Goal: Download file/media: Obtain a digital file from the website

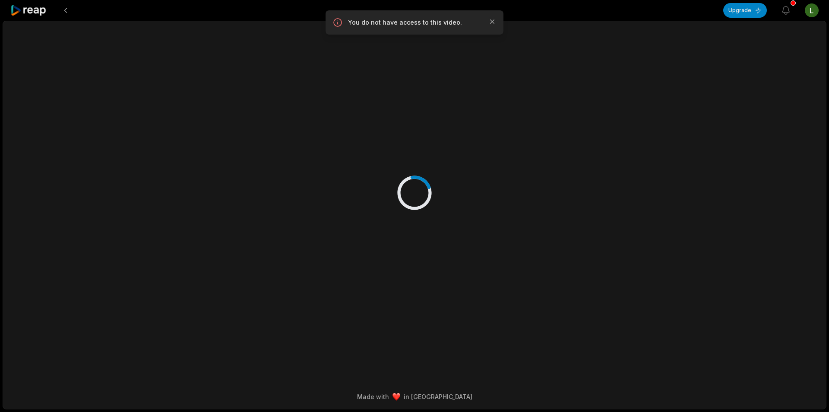
click at [37, 10] on icon at bounding box center [28, 11] width 37 height 12
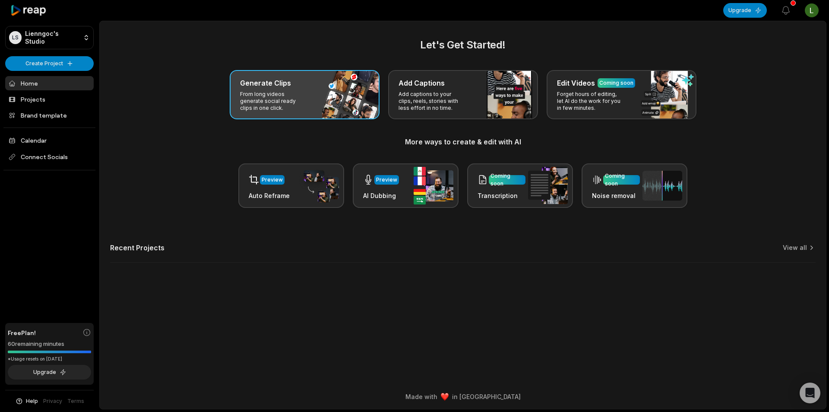
click at [260, 102] on p "From long videos generate social ready clips in one click." at bounding box center [273, 101] width 67 height 21
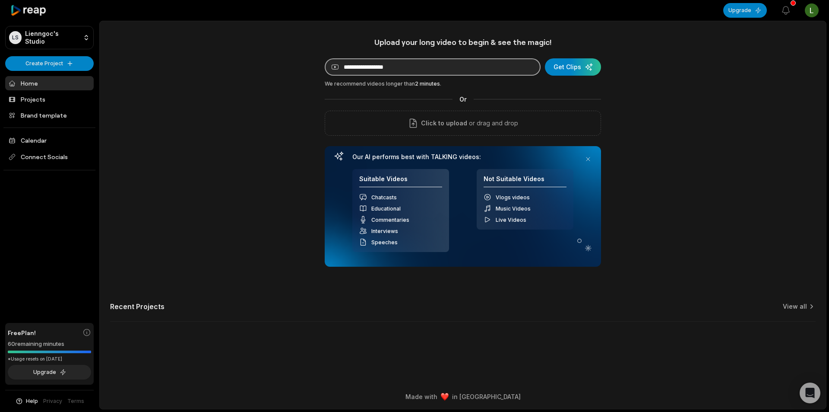
click at [362, 65] on input at bounding box center [433, 66] width 216 height 17
paste input "**********"
type input "**********"
click at [566, 64] on div "submit" at bounding box center [573, 66] width 56 height 17
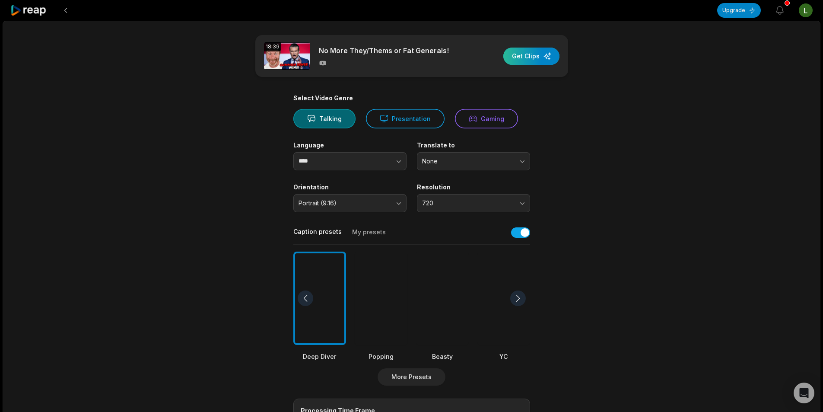
click at [530, 51] on div "button" at bounding box center [531, 56] width 56 height 17
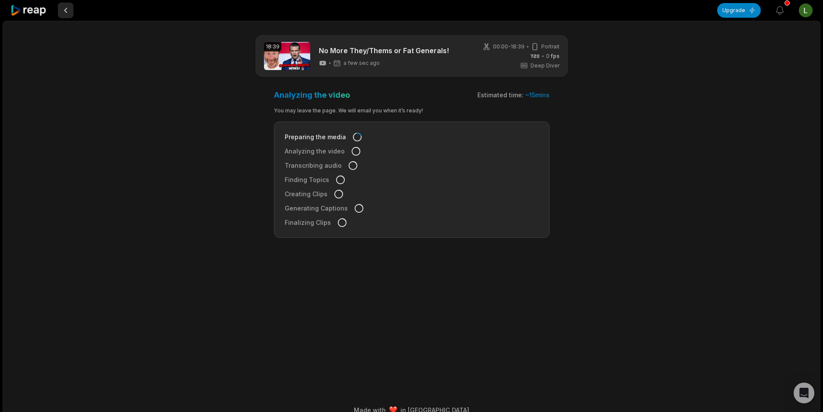
click at [65, 13] on button at bounding box center [66, 11] width 16 height 16
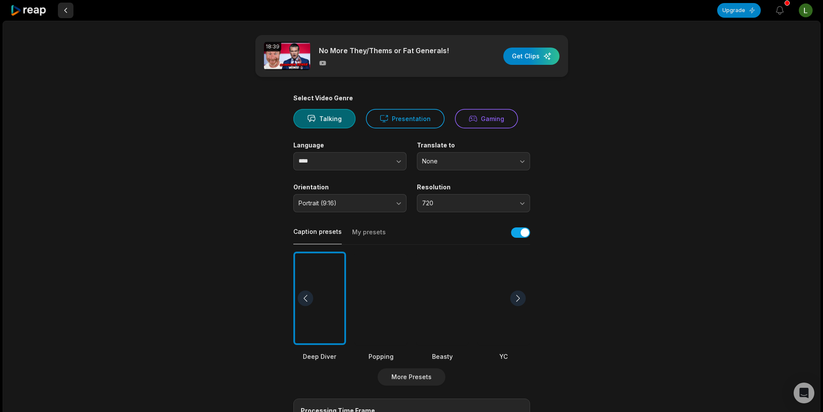
click at [66, 9] on button at bounding box center [66, 11] width 16 height 16
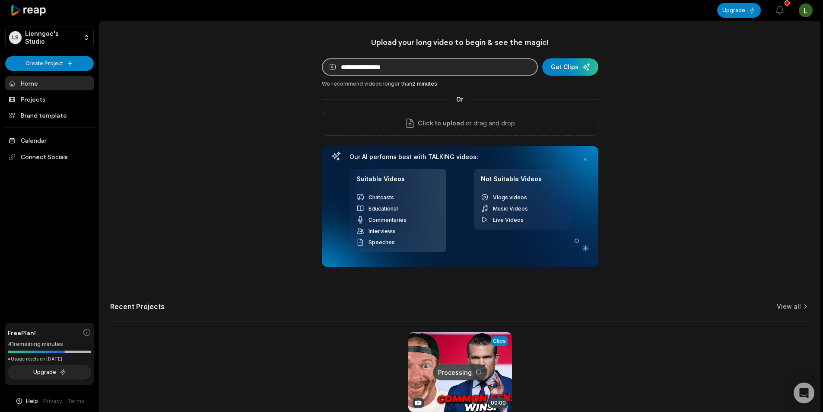
click at [411, 63] on input at bounding box center [430, 66] width 216 height 17
paste input "**********"
type input "**********"
click at [560, 66] on div "submit" at bounding box center [570, 66] width 56 height 17
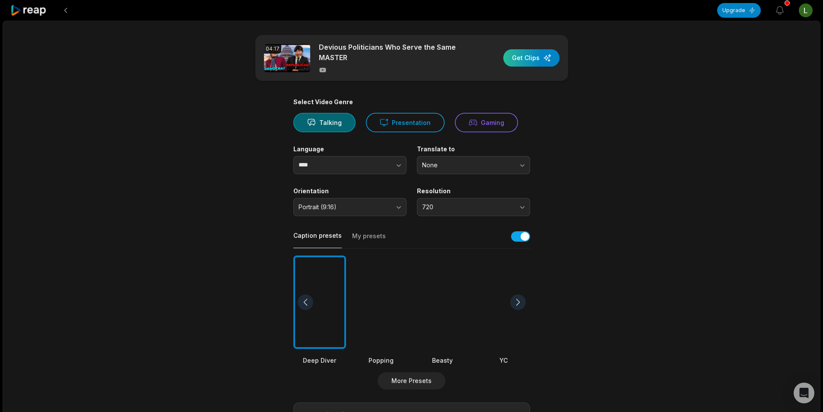
click at [521, 57] on div "button" at bounding box center [531, 57] width 56 height 17
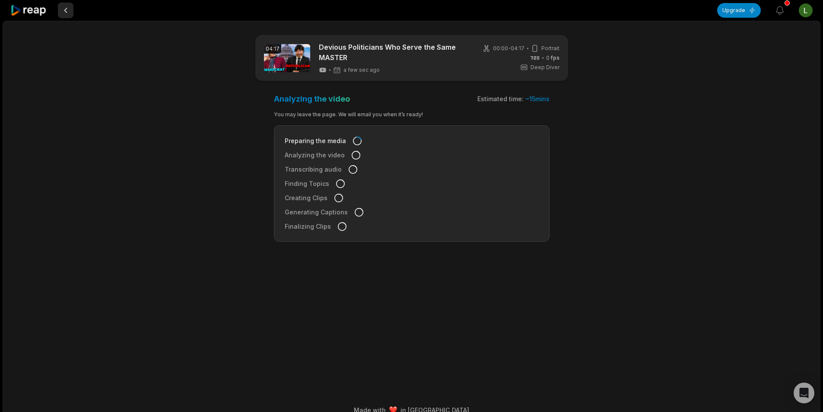
click at [62, 6] on button at bounding box center [66, 11] width 16 height 16
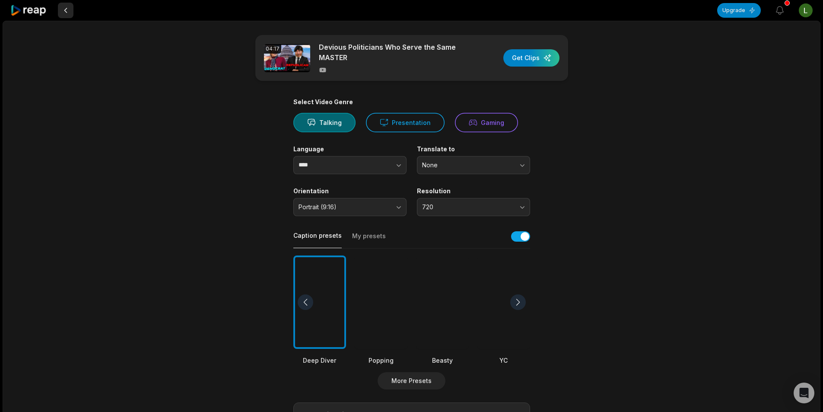
click at [63, 9] on button at bounding box center [66, 11] width 16 height 16
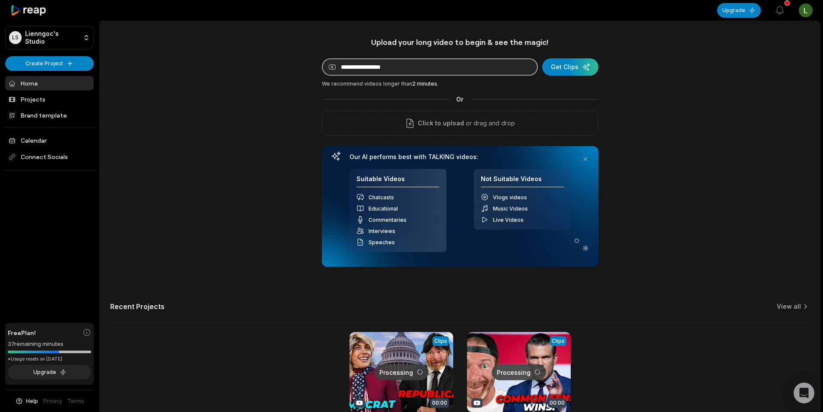
click at [351, 68] on input at bounding box center [430, 66] width 216 height 17
paste input "**********"
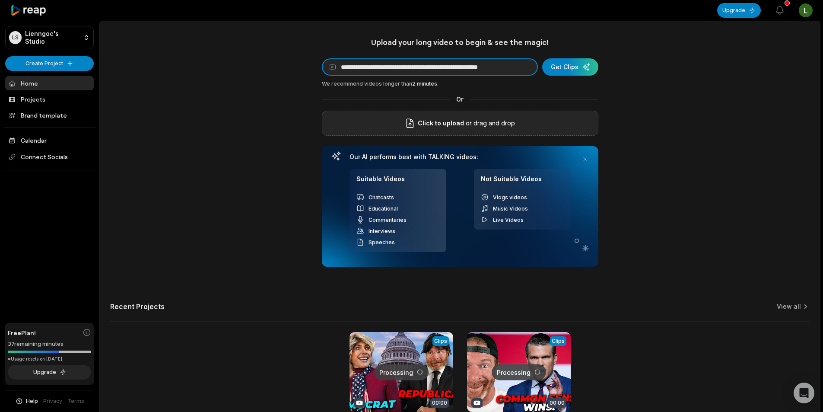
scroll to position [0, 22]
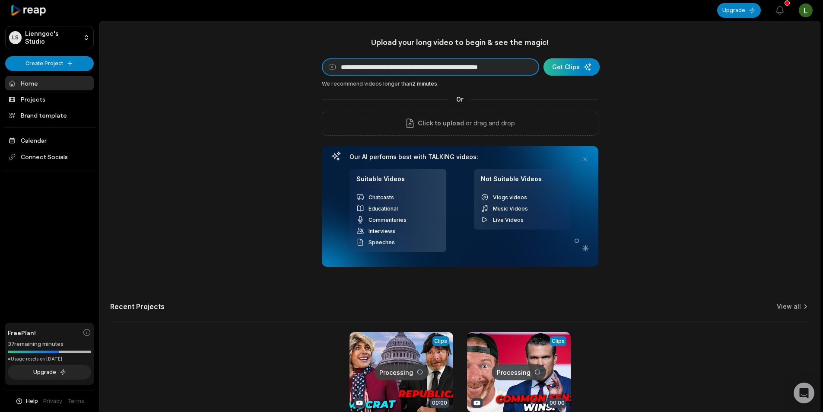
type input "**********"
click at [560, 70] on div "submit" at bounding box center [571, 66] width 56 height 17
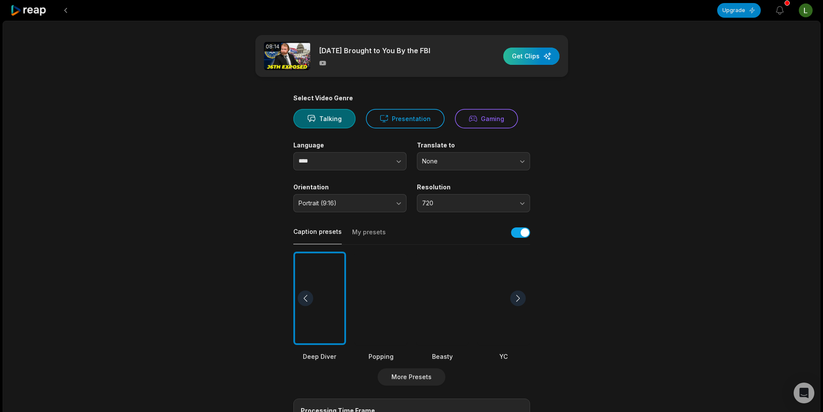
click at [516, 58] on div "button" at bounding box center [531, 56] width 56 height 17
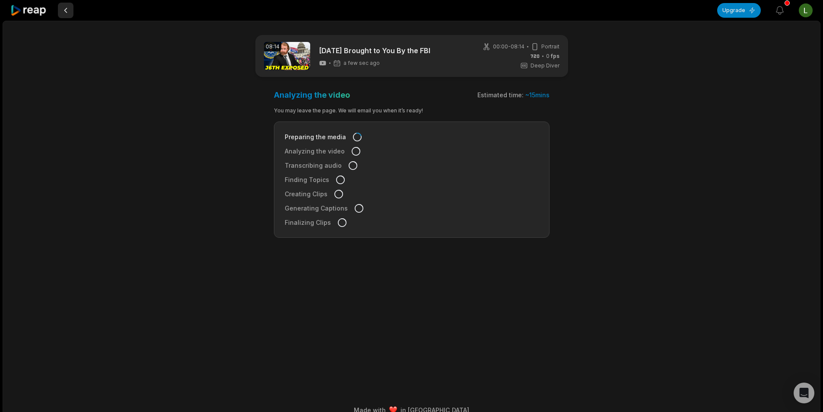
click at [65, 10] on button at bounding box center [66, 11] width 16 height 16
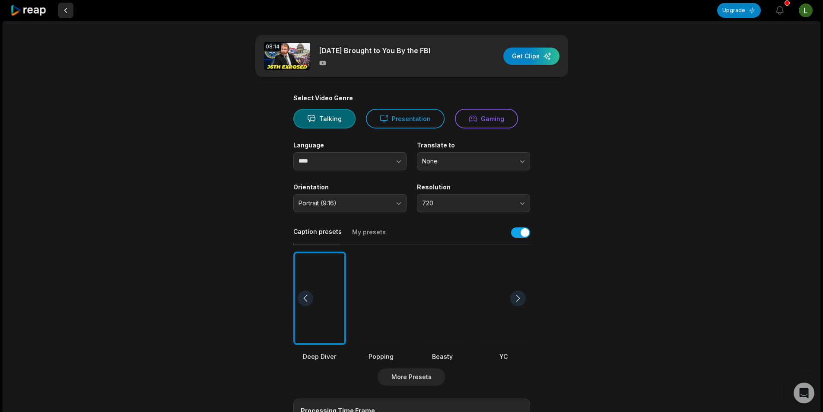
click at [65, 10] on button at bounding box center [66, 11] width 16 height 16
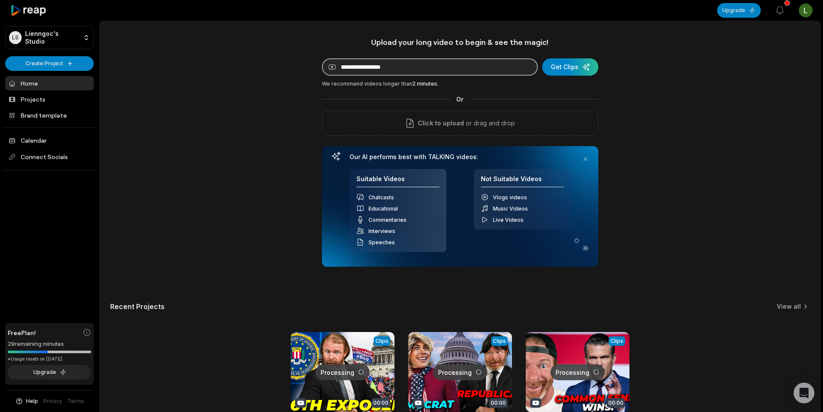
click at [413, 68] on input at bounding box center [430, 66] width 216 height 17
paste input "**********"
type input "**********"
click at [563, 71] on div "submit" at bounding box center [570, 66] width 56 height 17
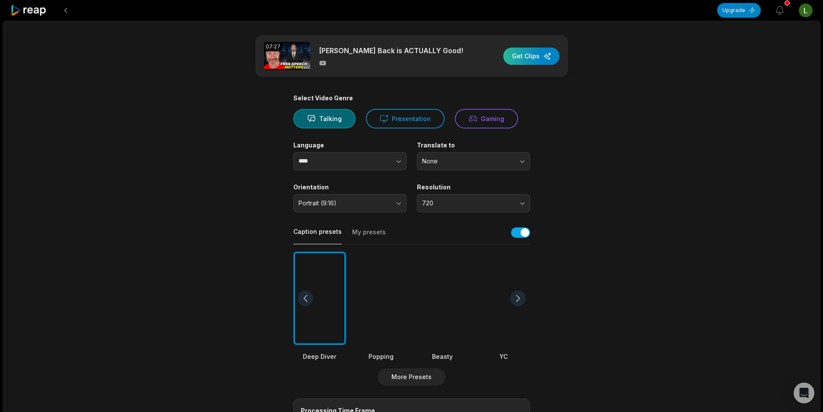
click at [518, 61] on div "button" at bounding box center [531, 56] width 56 height 17
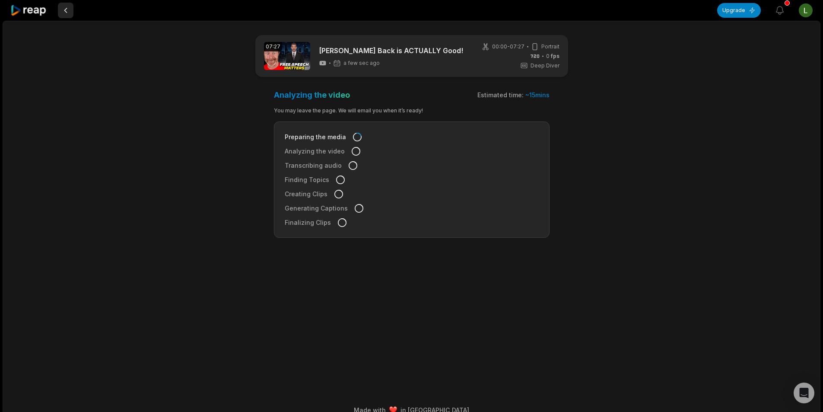
click at [64, 13] on button at bounding box center [66, 11] width 16 height 16
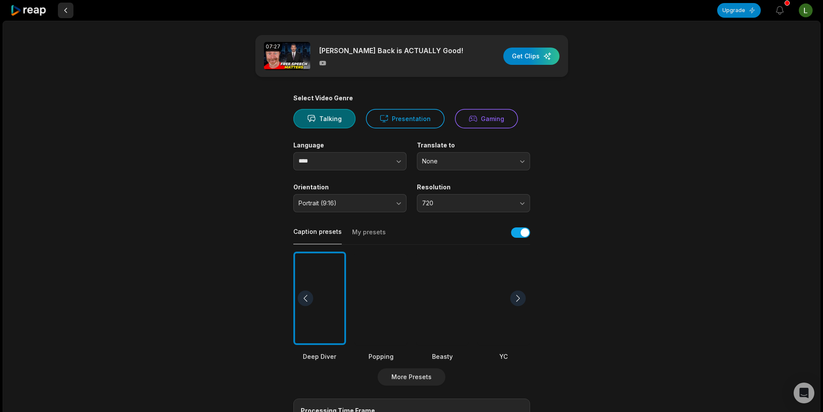
click at [67, 10] on button at bounding box center [66, 11] width 16 height 16
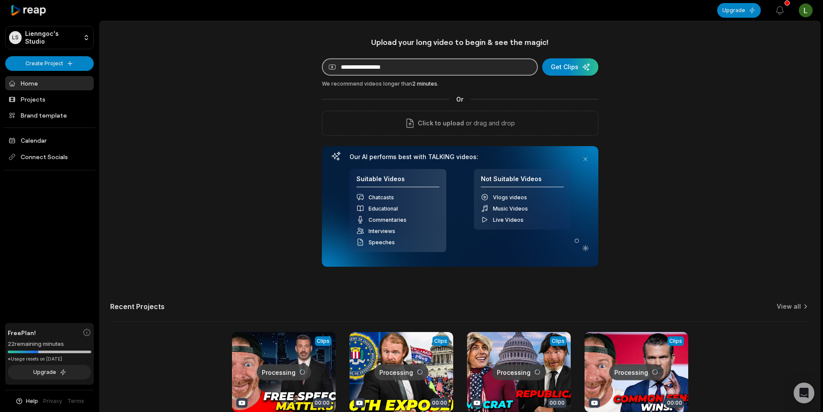
click at [385, 70] on input at bounding box center [430, 66] width 216 height 17
paste input "**********"
type input "**********"
click at [558, 67] on div "submit" at bounding box center [570, 66] width 56 height 17
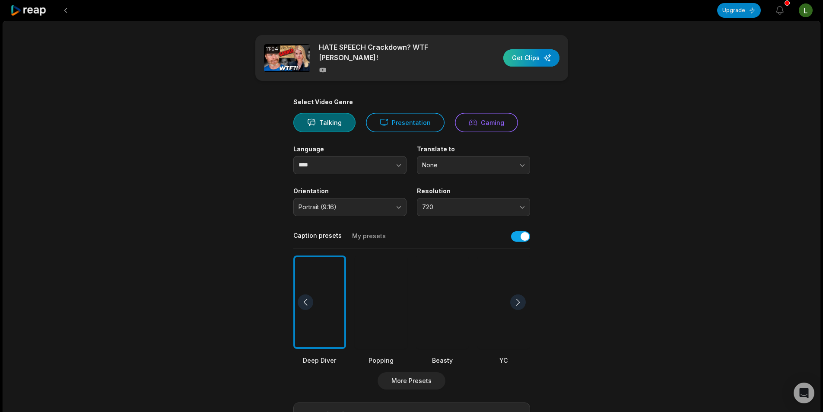
click at [519, 52] on div "button" at bounding box center [531, 57] width 56 height 17
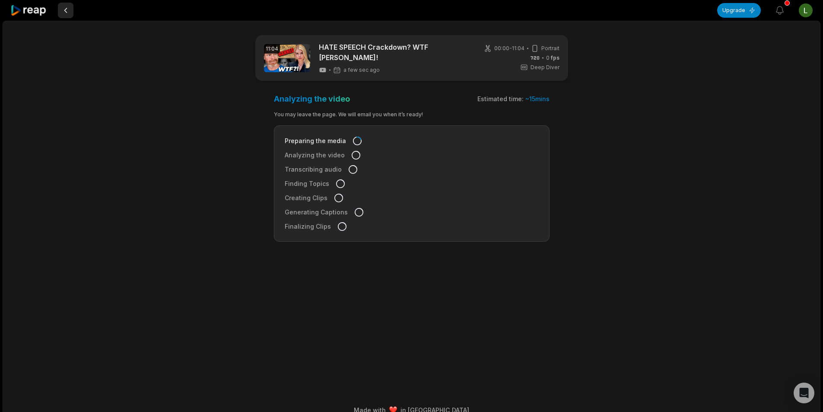
click at [65, 8] on button at bounding box center [66, 11] width 16 height 16
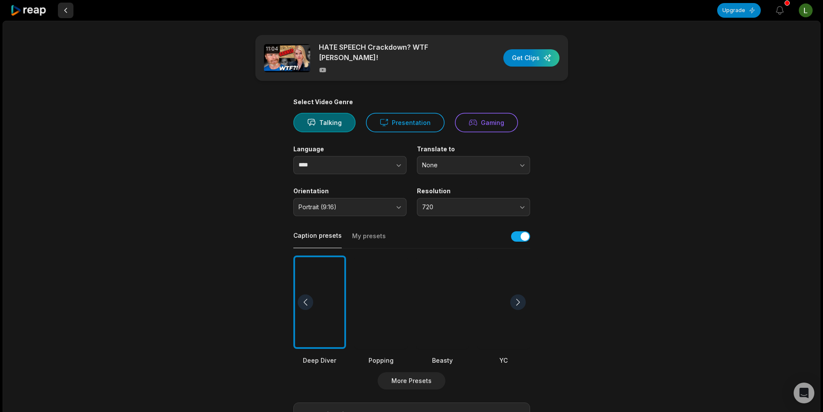
click at [69, 11] on button at bounding box center [66, 11] width 16 height 16
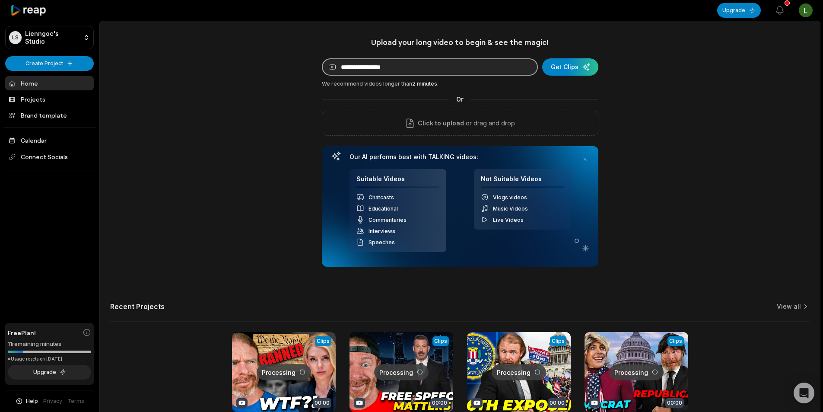
click at [403, 67] on input at bounding box center [430, 66] width 216 height 17
paste input "**********"
type input "**********"
click at [559, 70] on div "submit" at bounding box center [570, 66] width 56 height 17
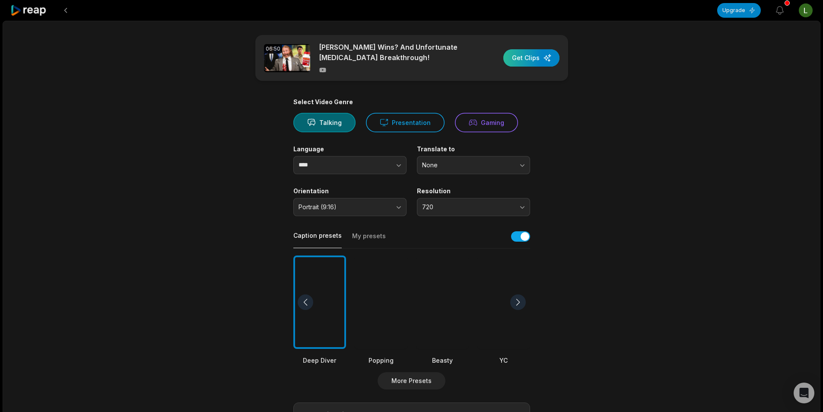
click at [525, 59] on div "button" at bounding box center [531, 57] width 56 height 17
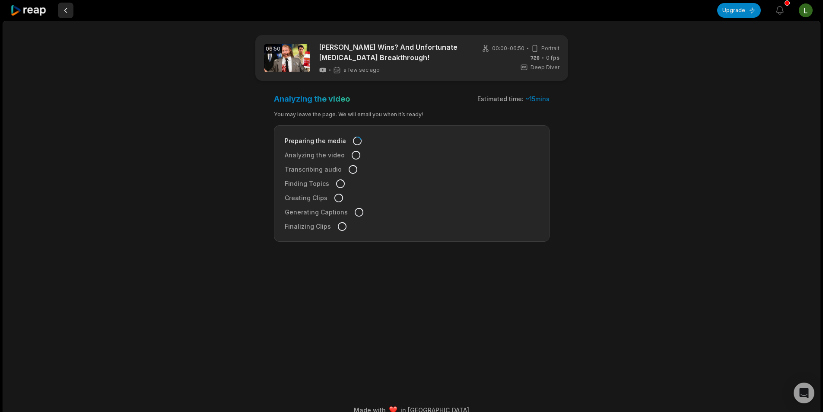
click at [62, 9] on button at bounding box center [66, 11] width 16 height 16
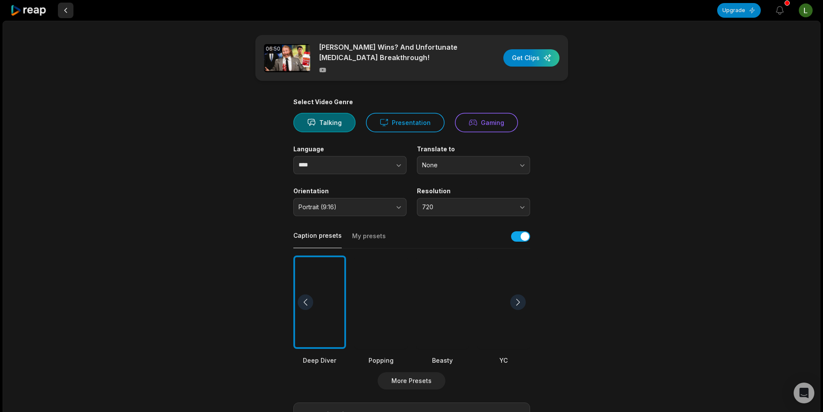
click at [63, 11] on button at bounding box center [66, 11] width 16 height 16
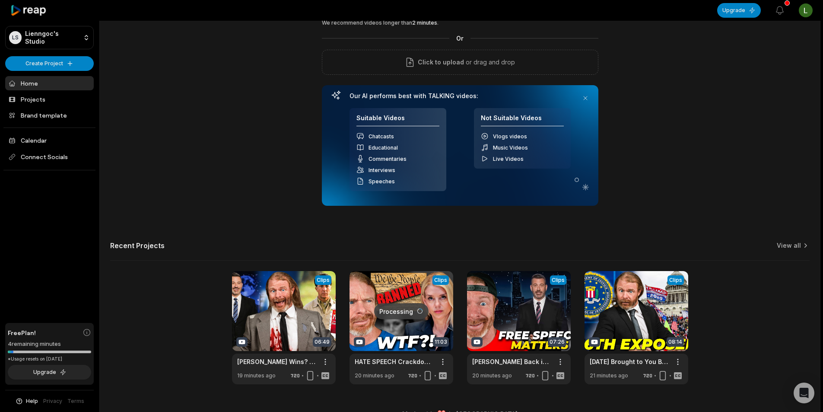
scroll to position [78, 0]
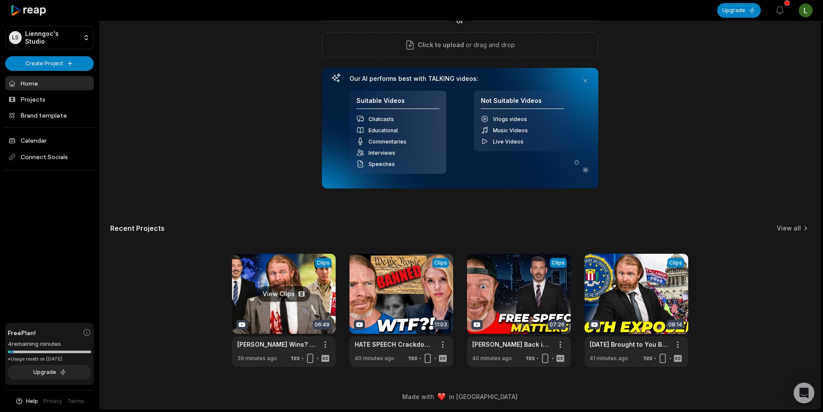
click at [305, 311] on link at bounding box center [284, 310] width 104 height 113
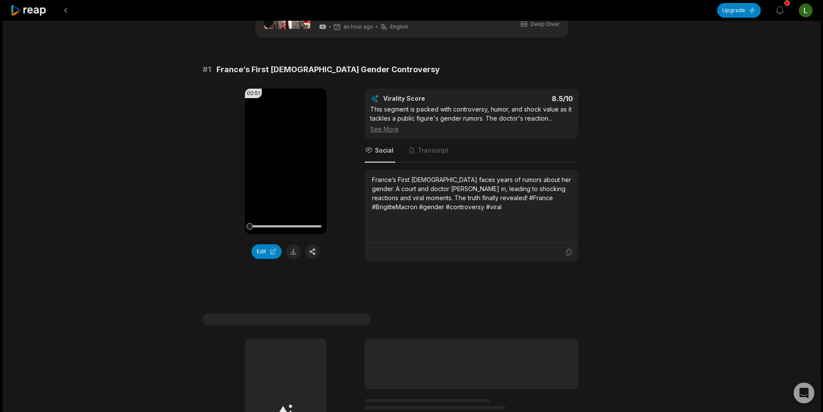
scroll to position [86, 0]
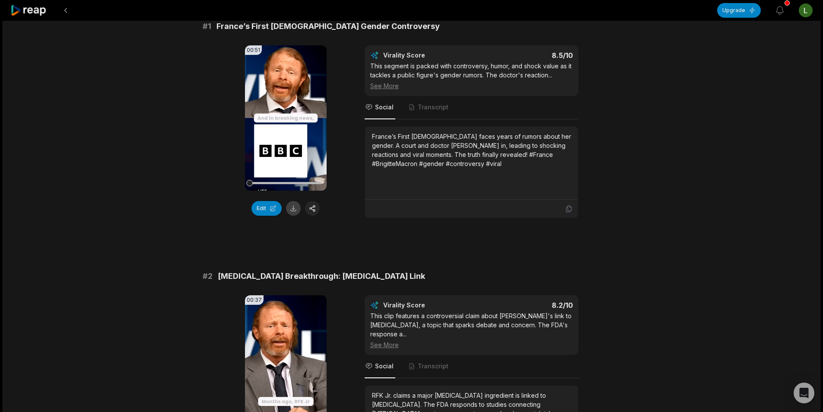
click at [298, 210] on button at bounding box center [293, 208] width 15 height 15
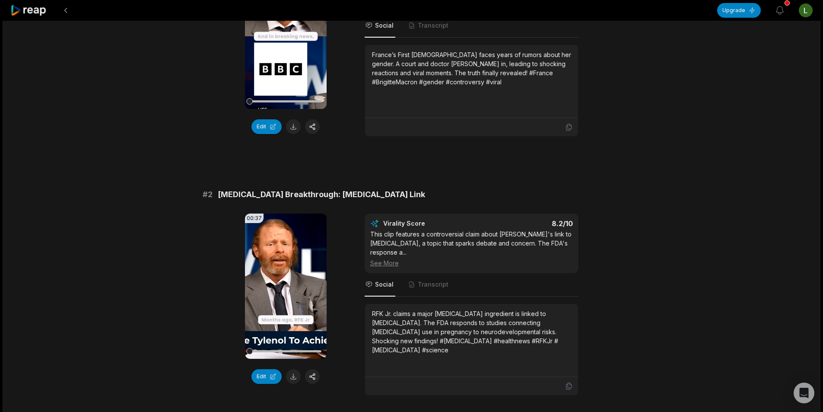
scroll to position [216, 0]
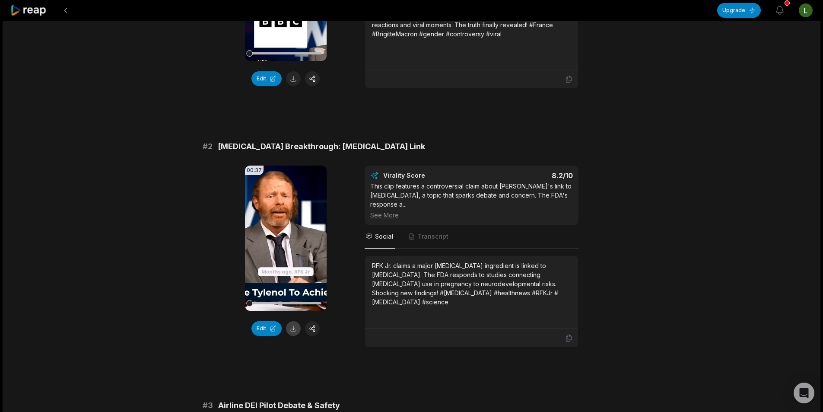
click at [295, 326] on button at bounding box center [293, 328] width 15 height 15
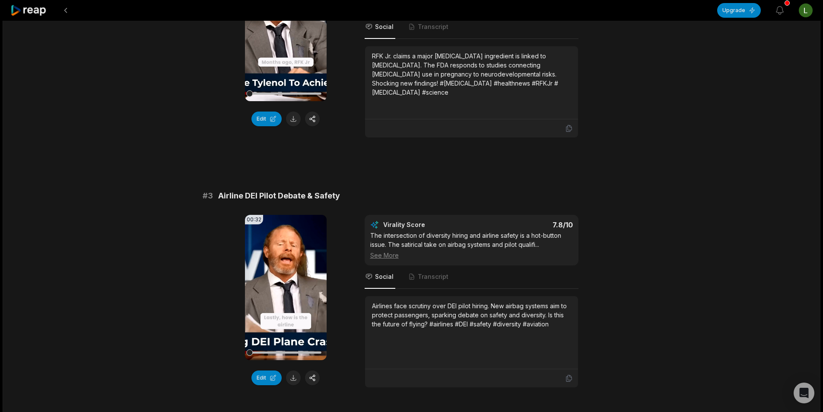
scroll to position [432, 0]
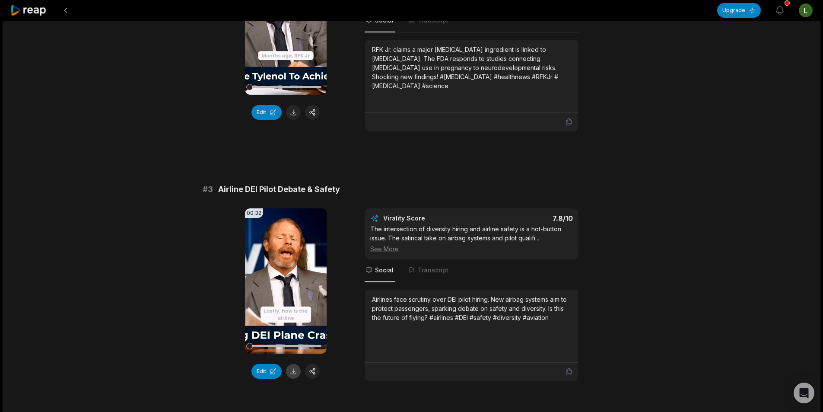
click at [290, 364] on button at bounding box center [293, 371] width 15 height 15
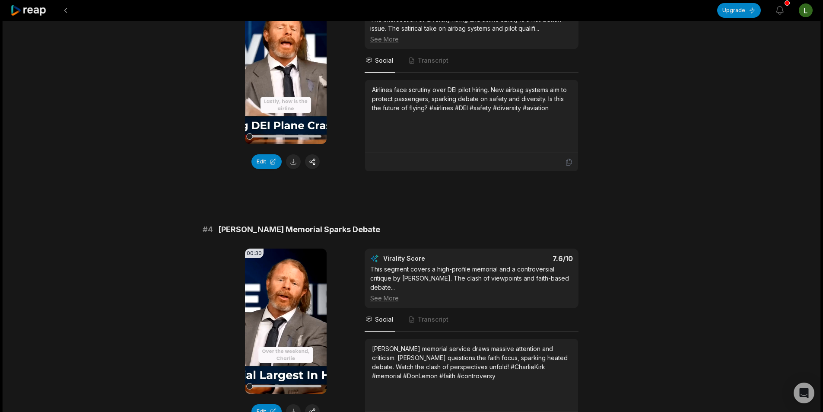
scroll to position [648, 0]
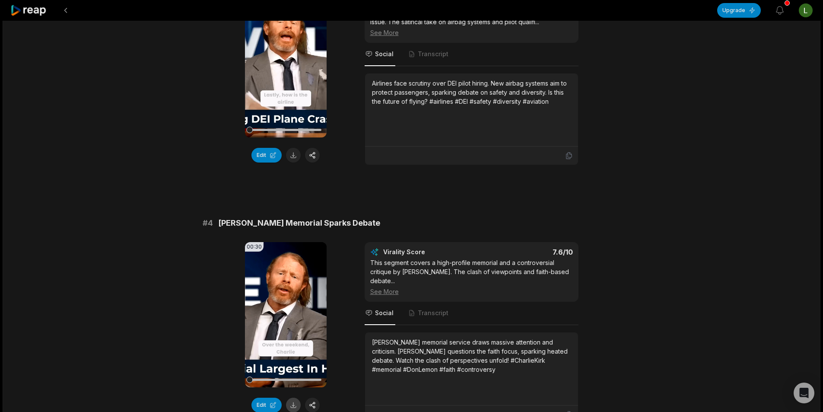
click at [289, 399] on button at bounding box center [293, 404] width 15 height 15
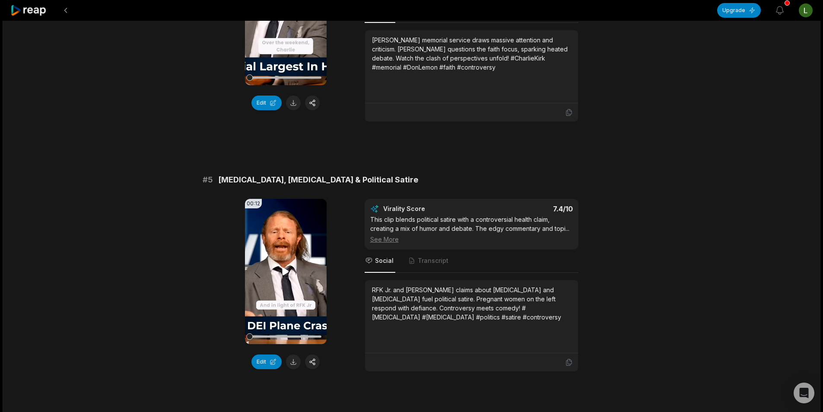
scroll to position [993, 0]
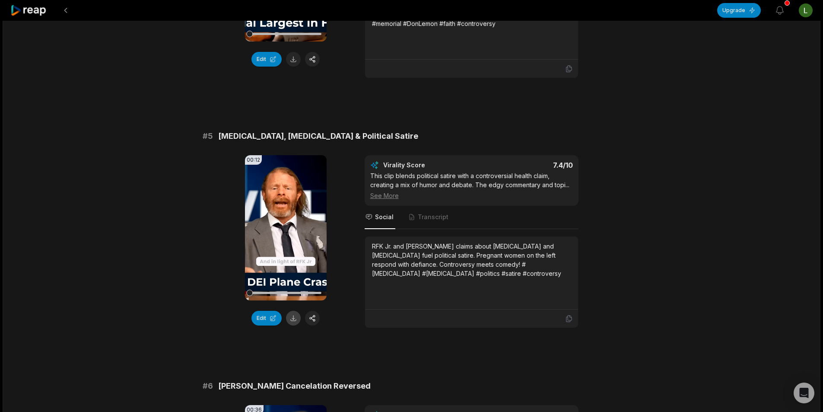
click at [292, 314] on button at bounding box center [293, 318] width 15 height 15
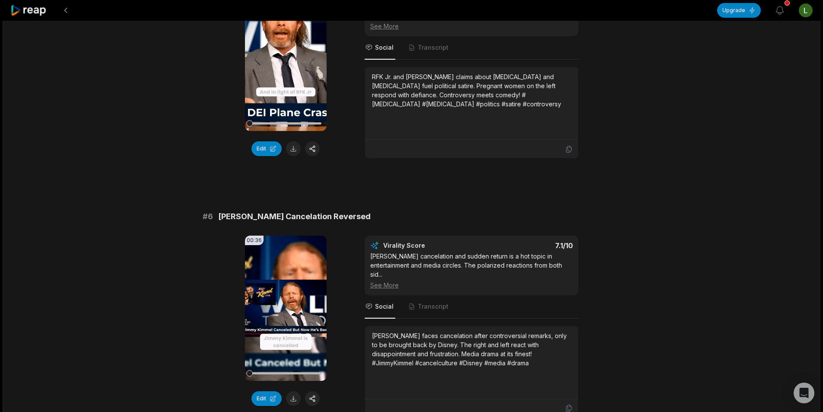
scroll to position [1209, 0]
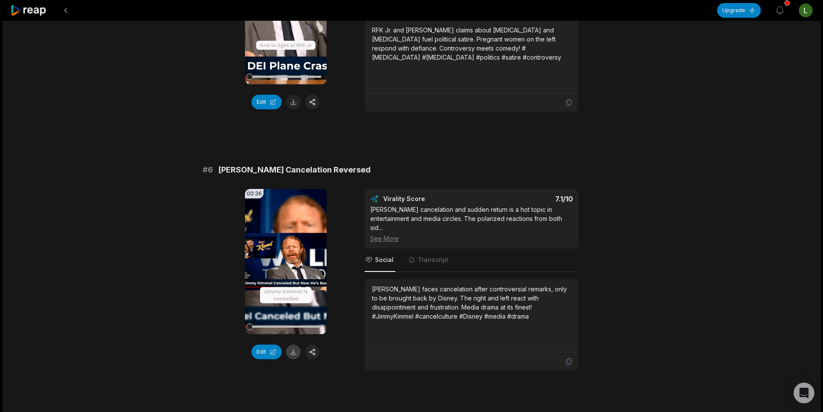
click at [290, 344] on button at bounding box center [293, 351] width 15 height 15
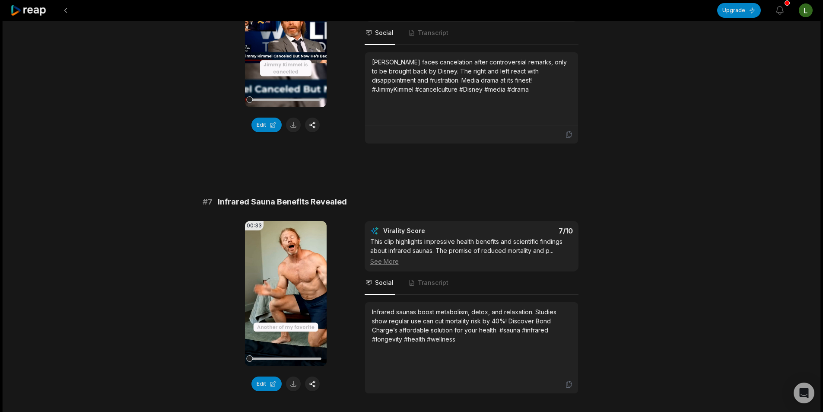
scroll to position [1512, 0]
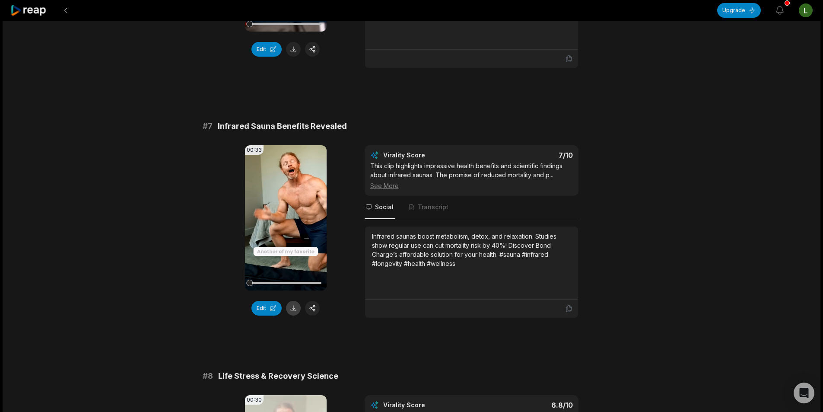
click at [295, 302] on button at bounding box center [293, 308] width 15 height 15
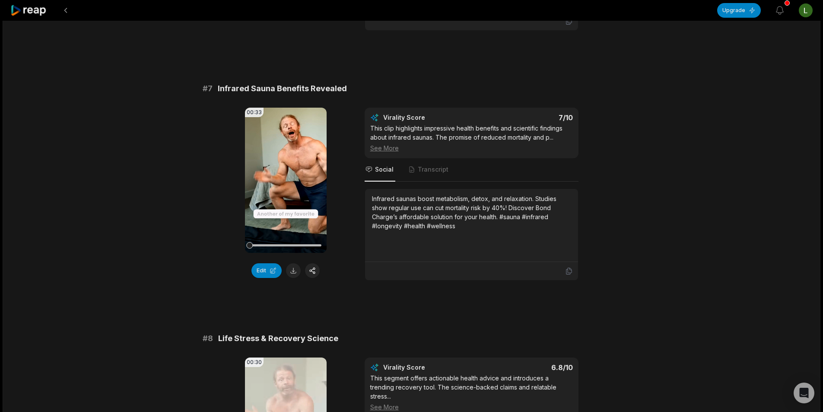
scroll to position [1733, 0]
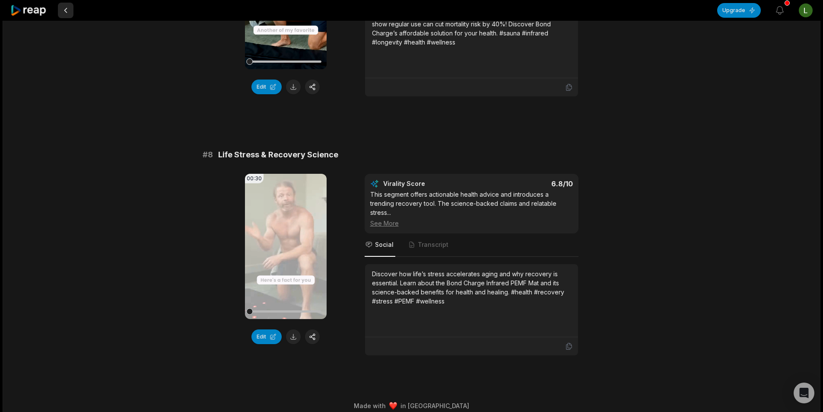
click at [69, 15] on button at bounding box center [66, 11] width 16 height 16
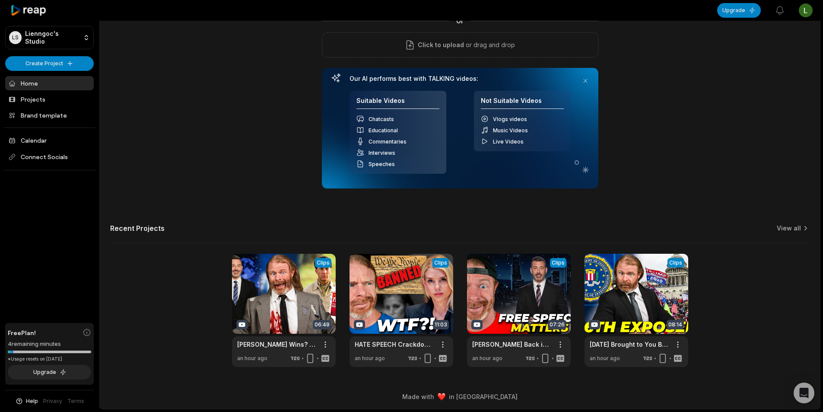
scroll to position [78, 0]
click at [397, 313] on link at bounding box center [401, 310] width 104 height 113
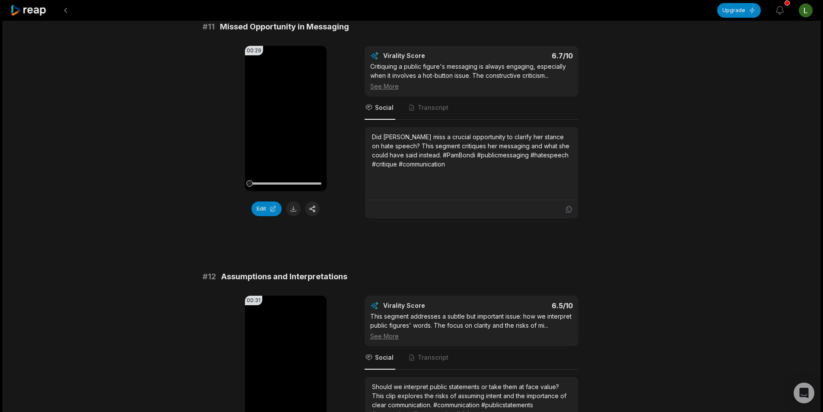
scroll to position [86, 0]
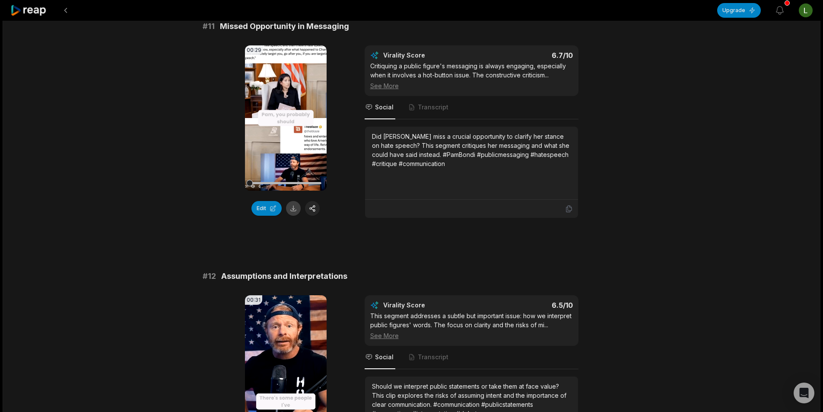
click at [294, 204] on button at bounding box center [293, 208] width 15 height 15
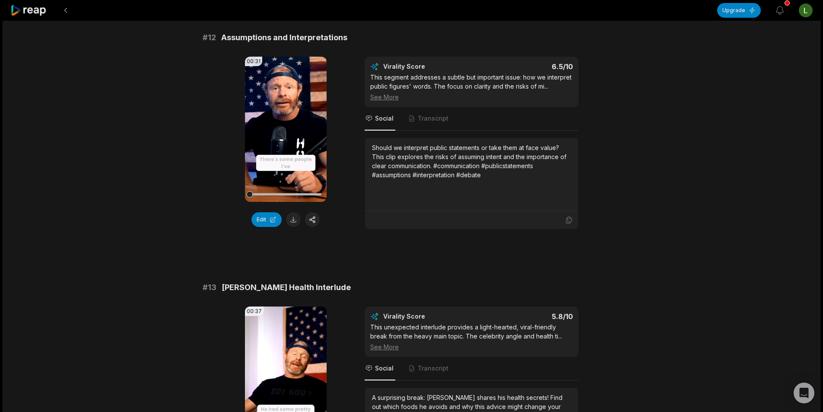
scroll to position [346, 0]
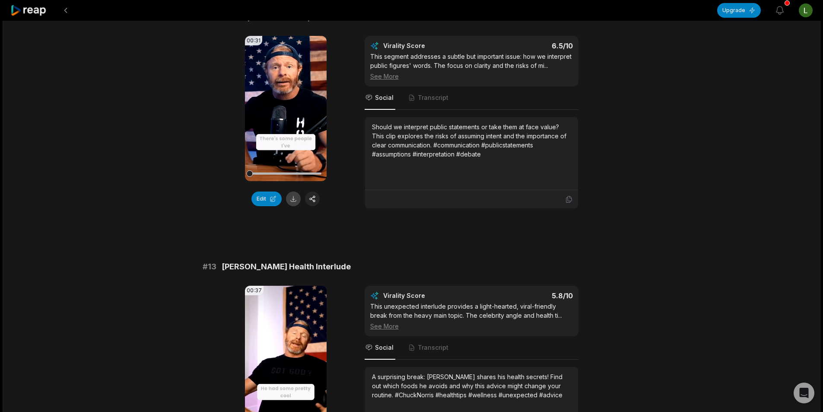
click at [293, 197] on button at bounding box center [293, 198] width 15 height 15
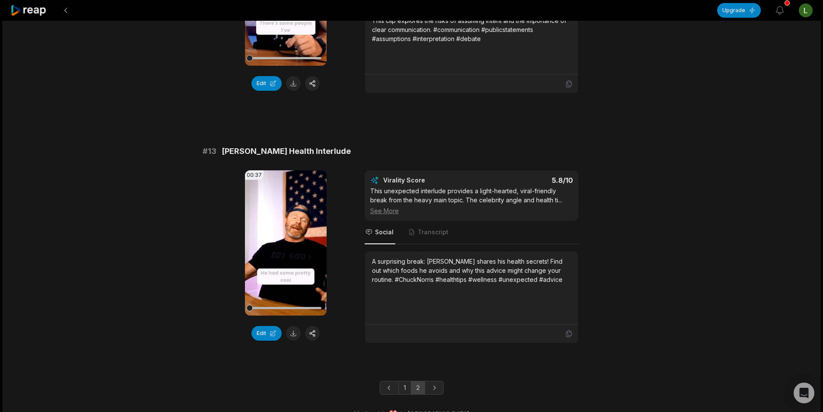
scroll to position [474, 0]
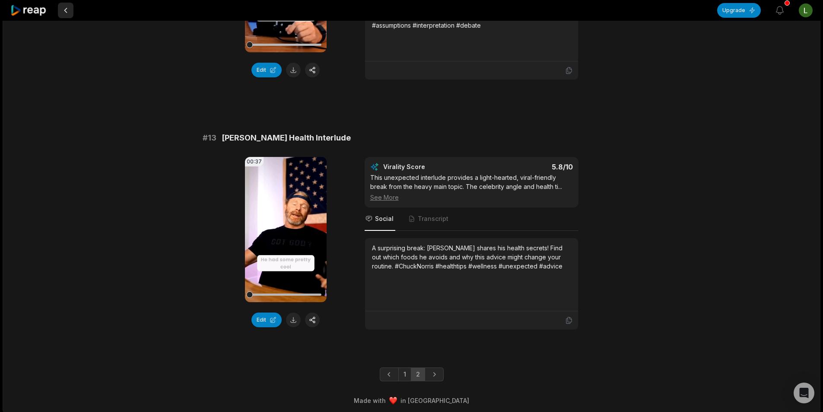
click at [69, 18] on button at bounding box center [66, 11] width 16 height 16
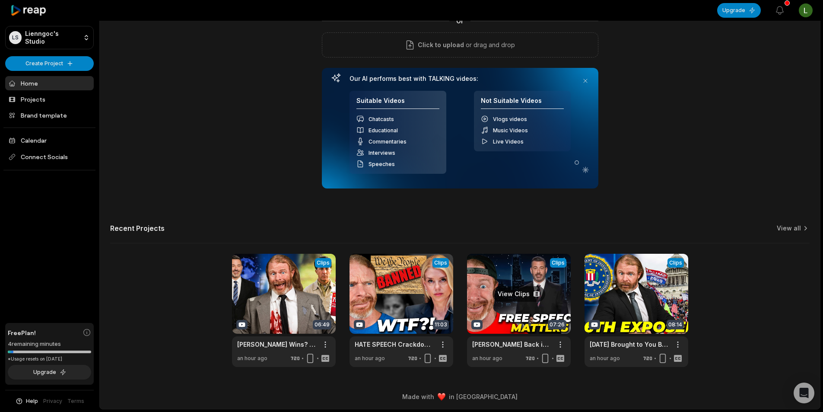
click at [518, 307] on link at bounding box center [519, 310] width 104 height 113
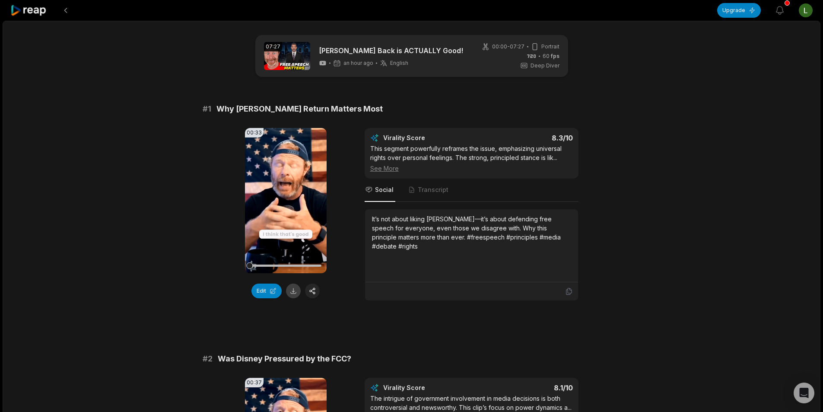
click at [295, 292] on button at bounding box center [293, 290] width 15 height 15
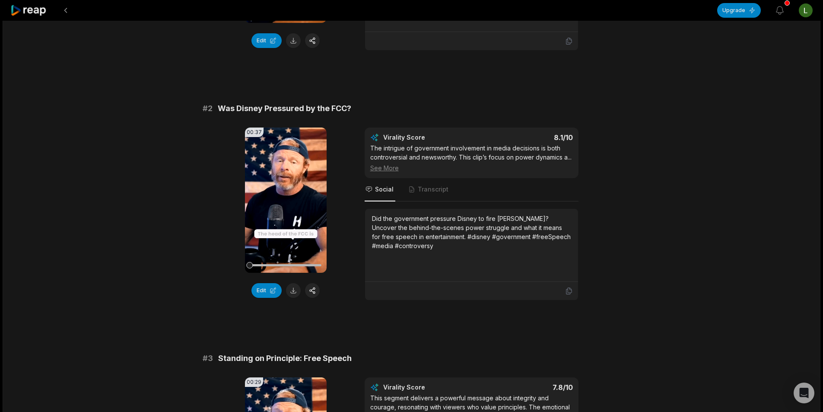
scroll to position [259, 0]
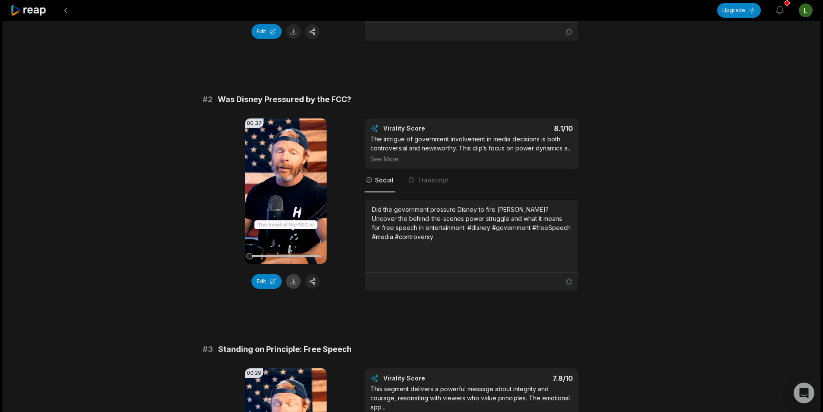
click at [291, 282] on button at bounding box center [293, 281] width 15 height 15
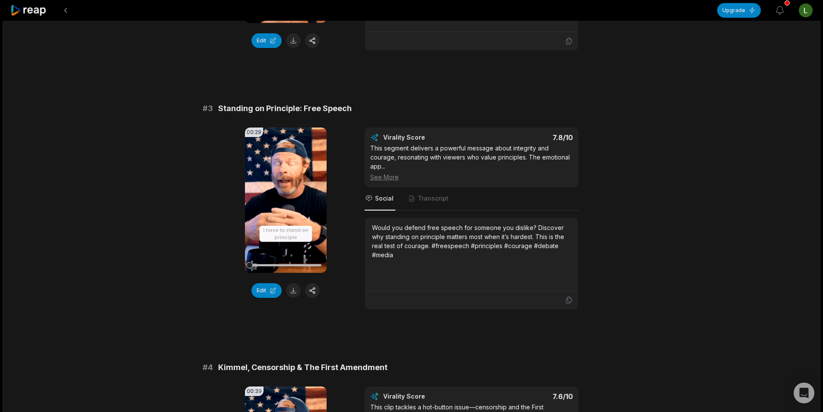
scroll to position [561, 0]
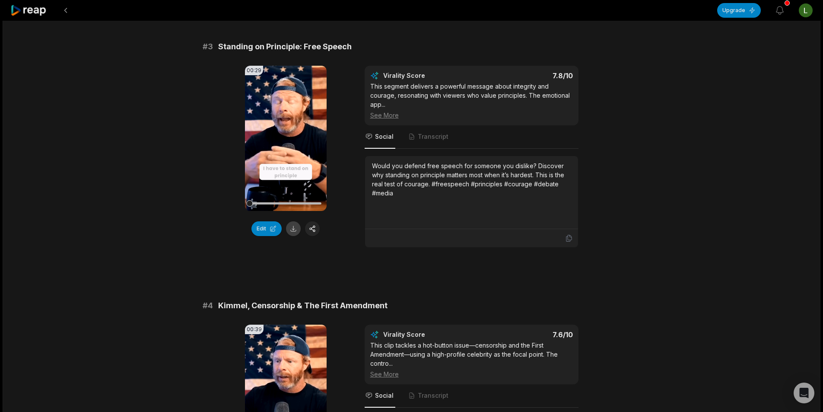
click at [298, 235] on button at bounding box center [293, 228] width 15 height 15
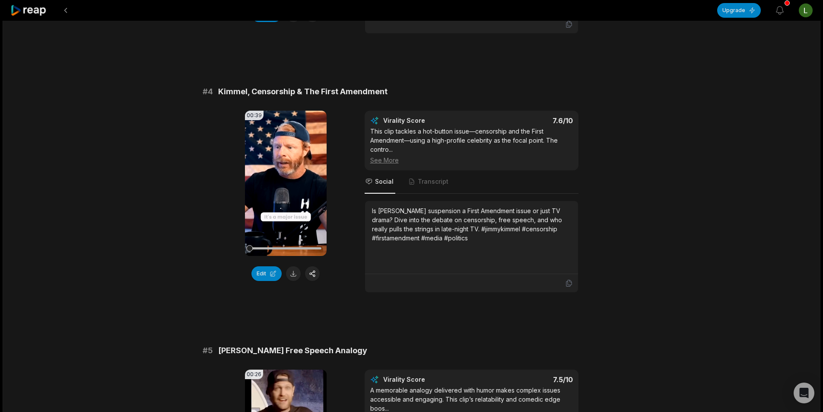
scroll to position [777, 0]
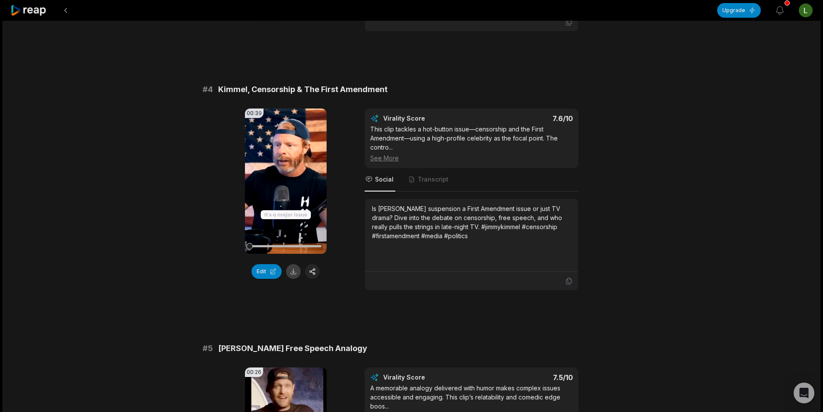
click at [291, 279] on button at bounding box center [293, 271] width 15 height 15
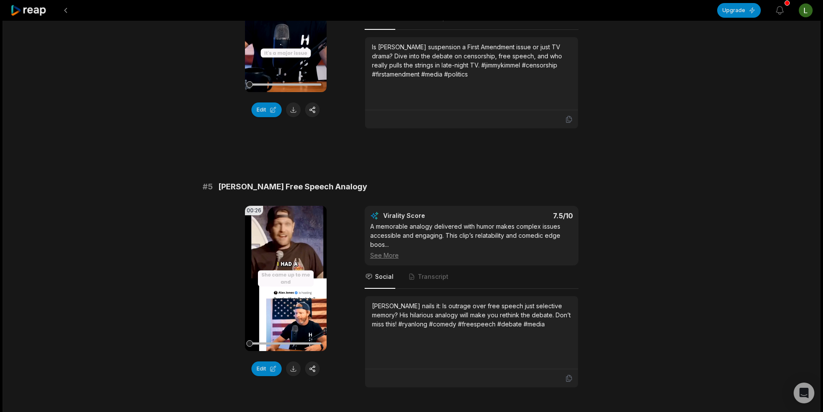
scroll to position [993, 0]
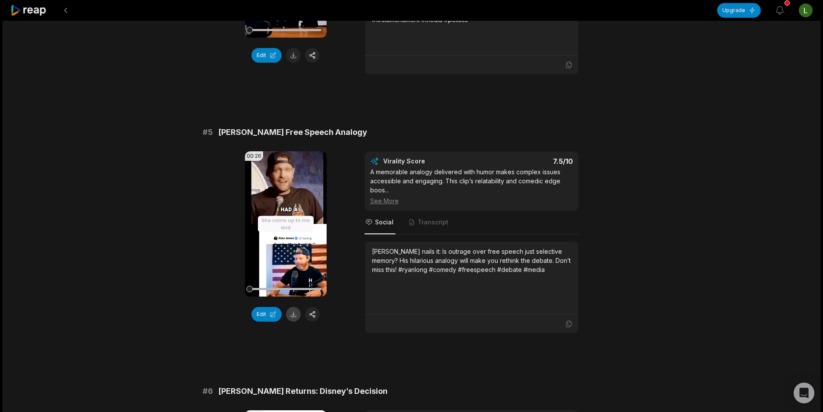
click at [291, 321] on button at bounding box center [293, 314] width 15 height 15
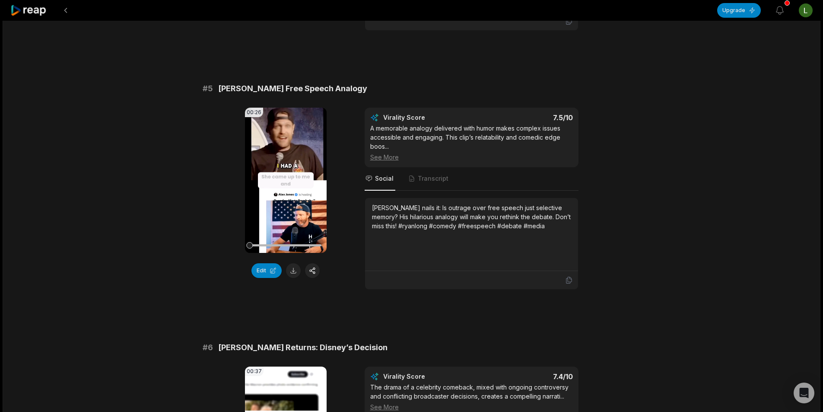
scroll to position [1253, 0]
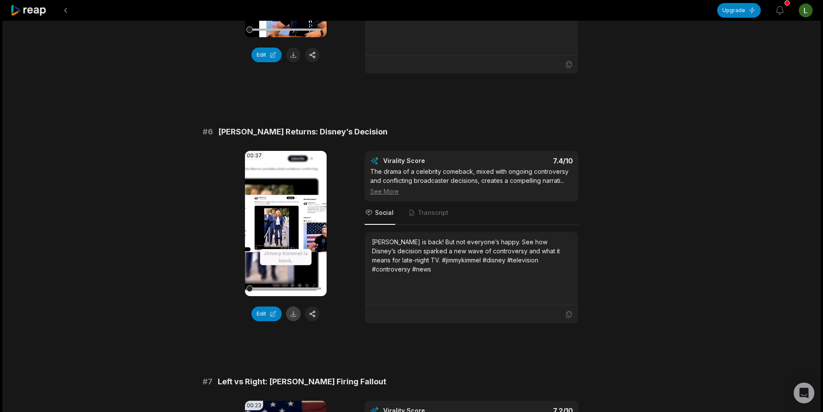
click at [294, 321] on button at bounding box center [293, 313] width 15 height 15
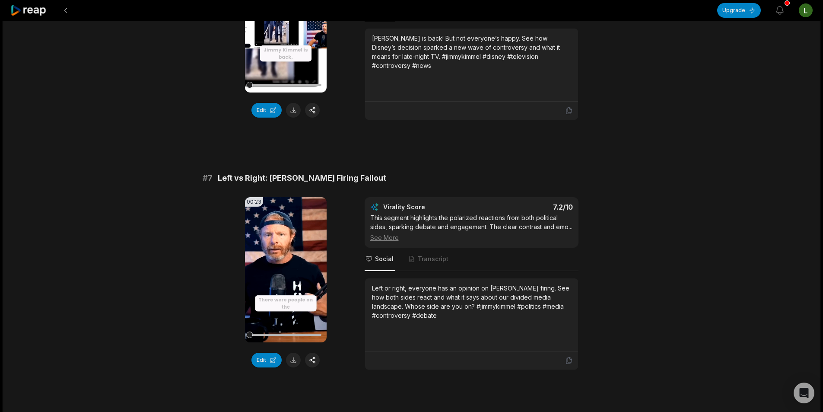
scroll to position [1512, 0]
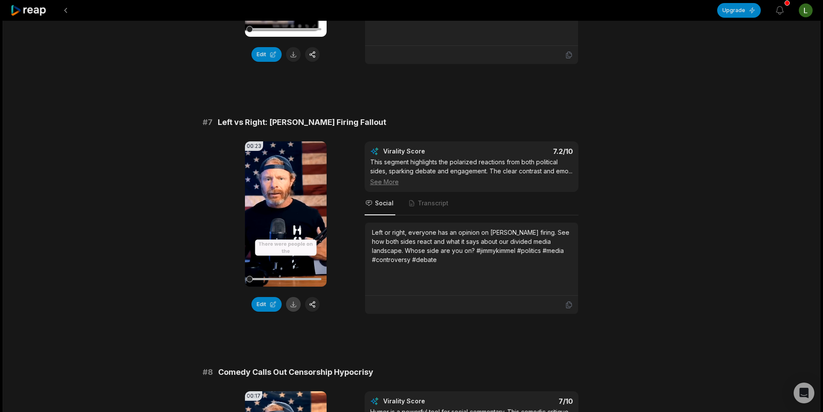
click at [290, 311] on button at bounding box center [293, 304] width 15 height 15
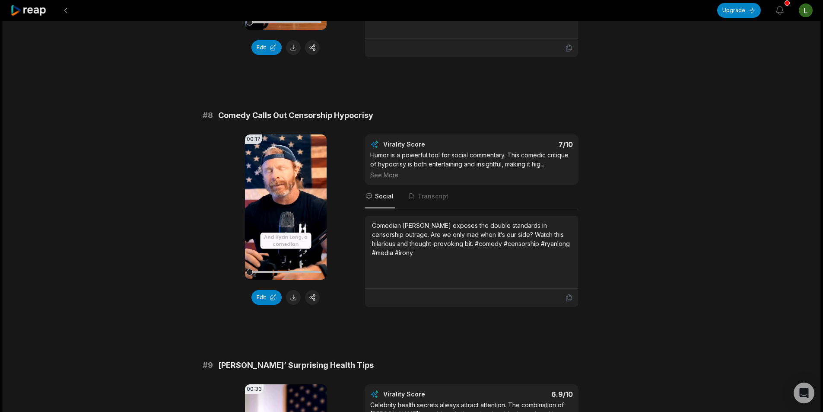
scroll to position [1771, 0]
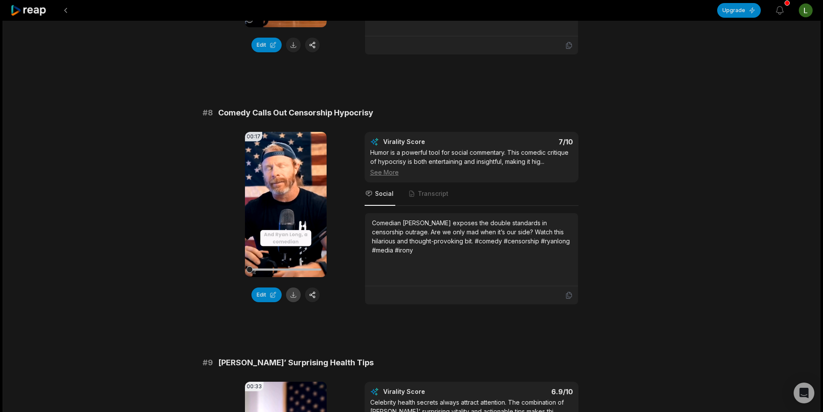
click at [292, 302] on button at bounding box center [293, 294] width 15 height 15
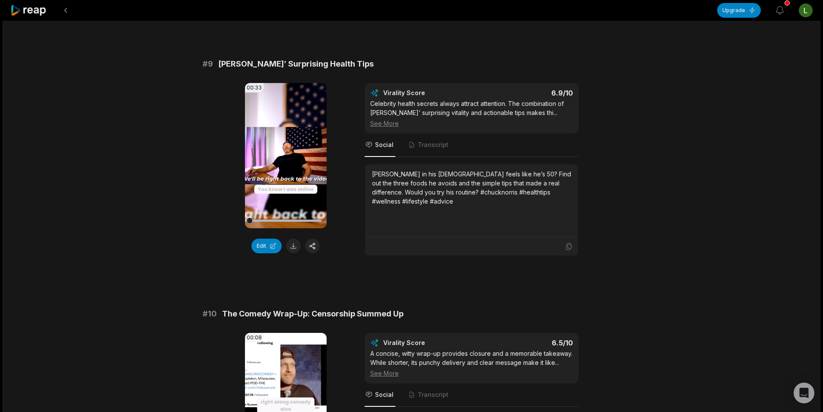
scroll to position [2073, 0]
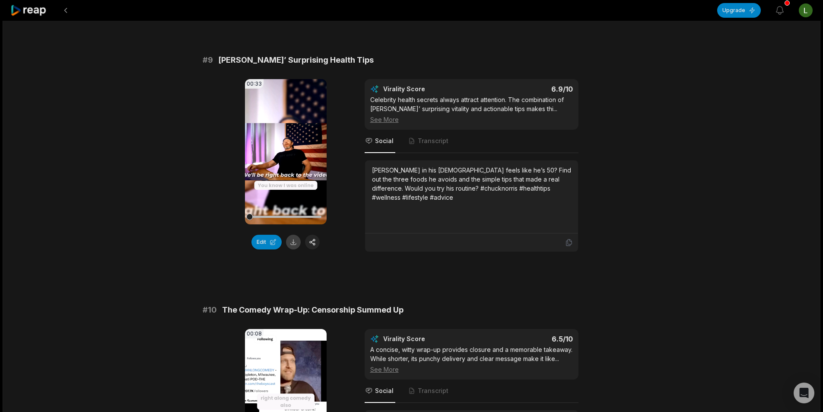
click at [292, 249] on button at bounding box center [293, 242] width 15 height 15
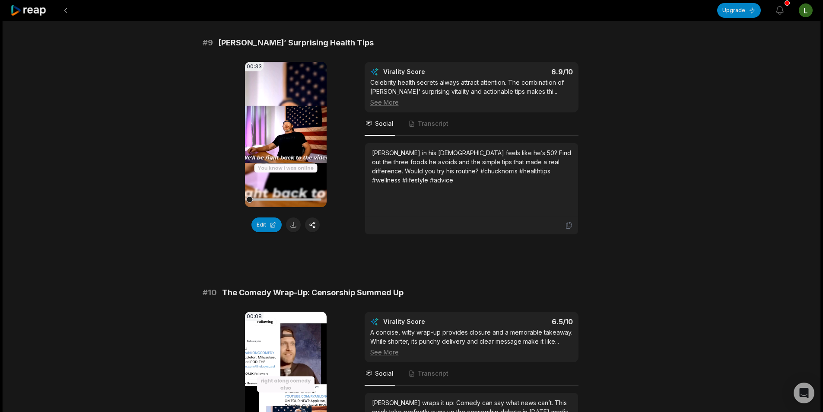
scroll to position [2237, 0]
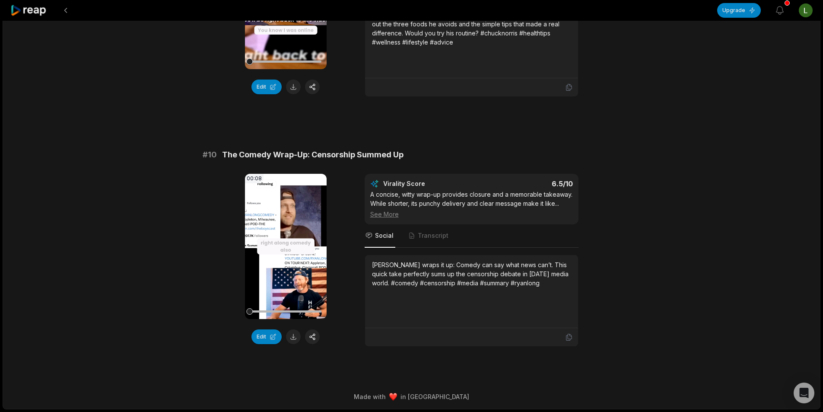
click at [291, 336] on button at bounding box center [293, 336] width 15 height 15
drag, startPoint x: 62, startPoint y: 12, endPoint x: 136, endPoint y: 174, distance: 177.8
click at [68, 9] on button at bounding box center [66, 11] width 16 height 16
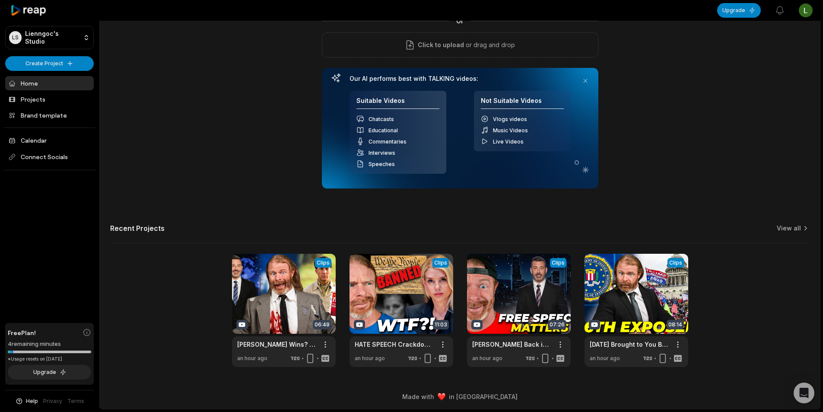
scroll to position [78, 0]
click at [621, 311] on link at bounding box center [636, 310] width 104 height 113
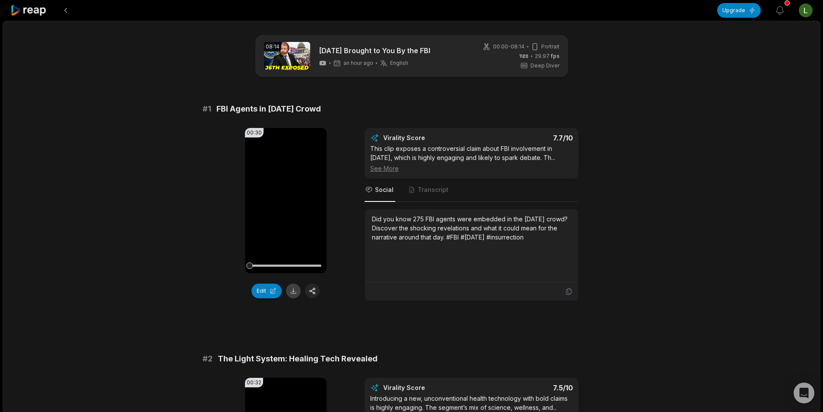
click at [297, 291] on button at bounding box center [293, 290] width 15 height 15
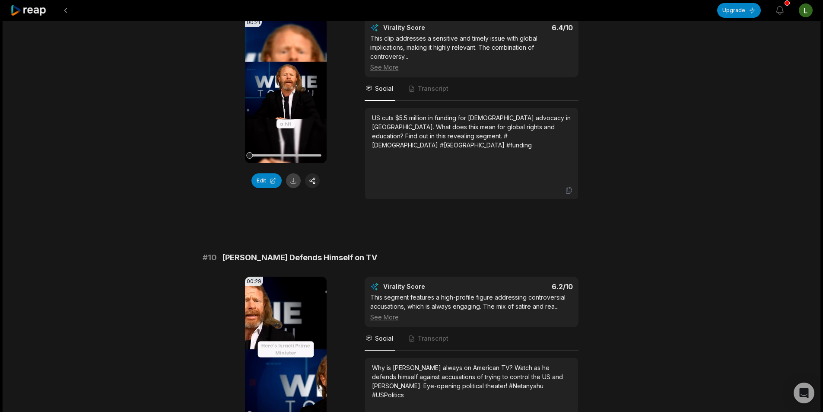
click at [293, 184] on button at bounding box center [293, 180] width 15 height 15
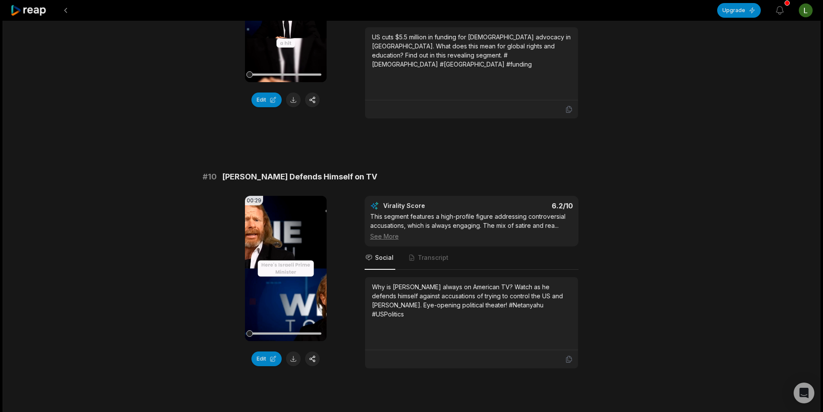
scroll to position [2219, 0]
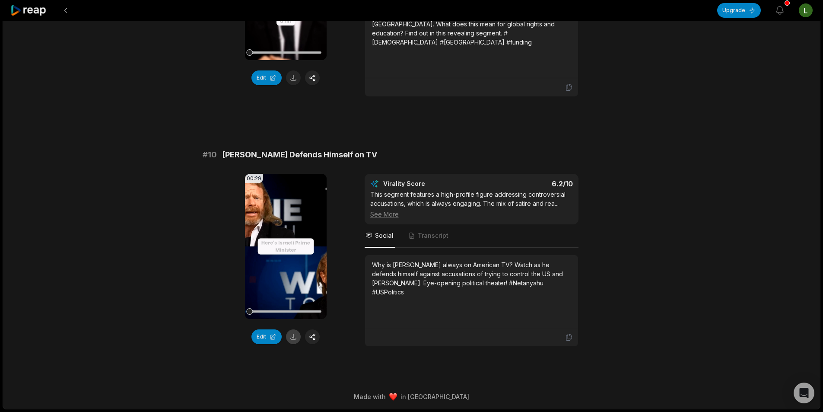
click at [293, 334] on button at bounding box center [293, 336] width 15 height 15
click at [66, 9] on button at bounding box center [66, 11] width 16 height 16
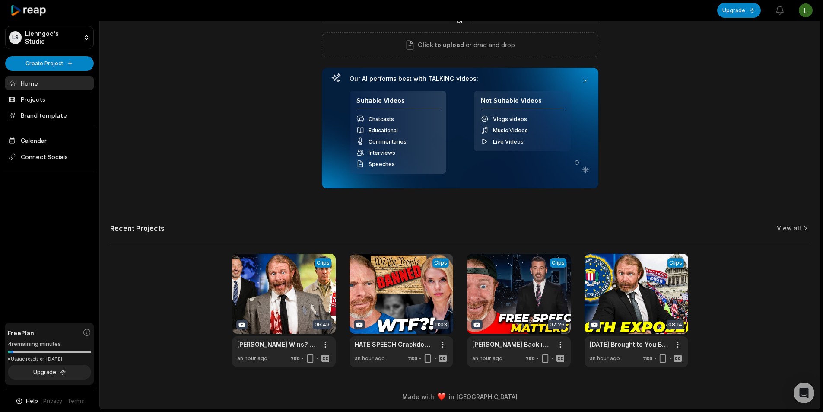
scroll to position [78, 0]
click at [790, 227] on link "View all" at bounding box center [789, 228] width 24 height 9
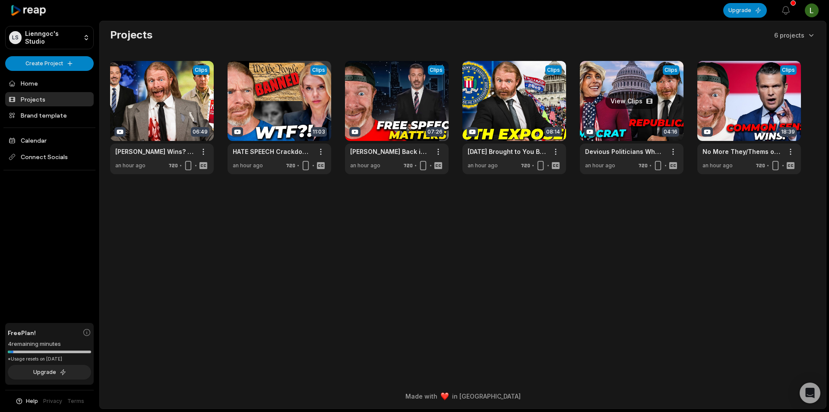
click at [622, 118] on link at bounding box center [632, 117] width 104 height 113
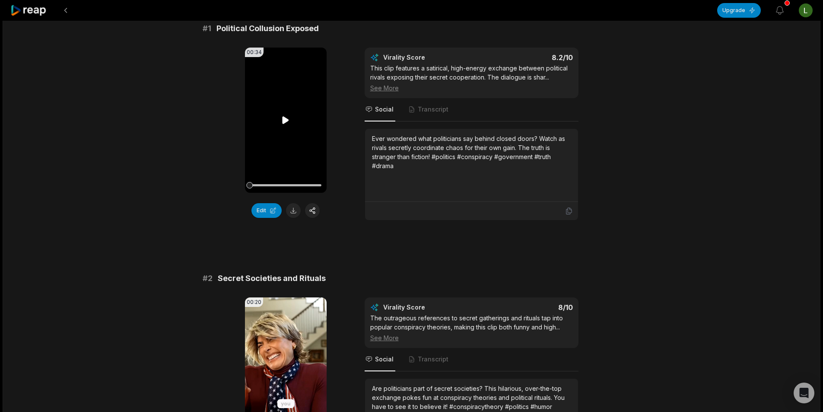
scroll to position [86, 0]
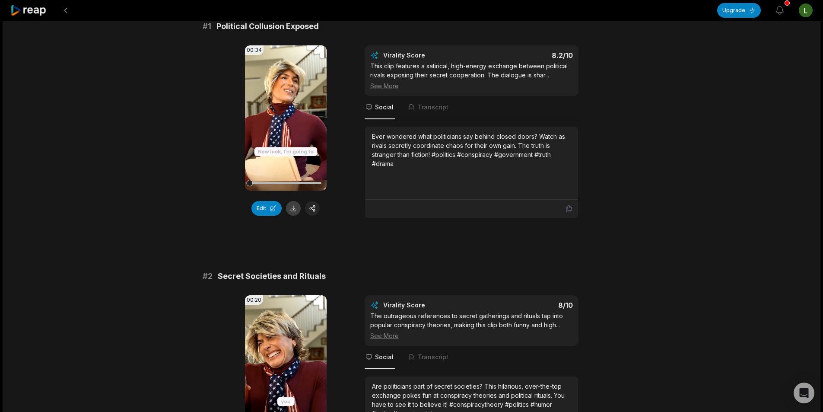
click at [292, 206] on button at bounding box center [293, 208] width 15 height 15
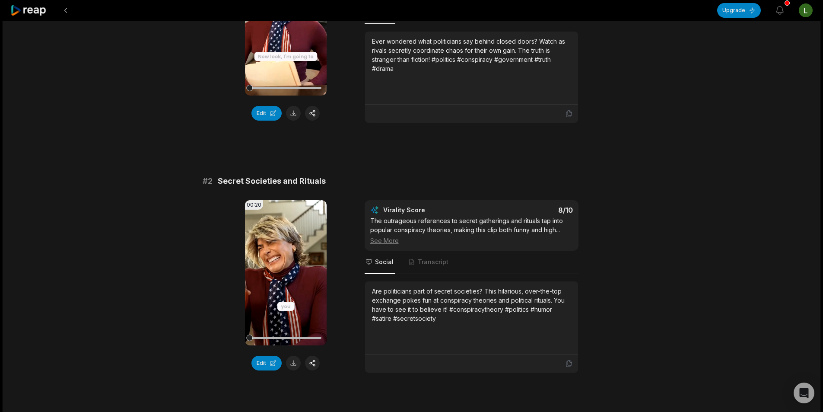
scroll to position [257, 0]
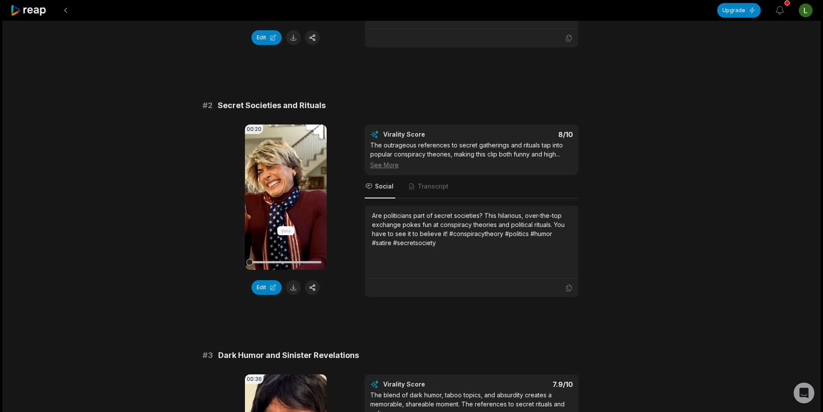
click at [296, 286] on button at bounding box center [293, 287] width 15 height 15
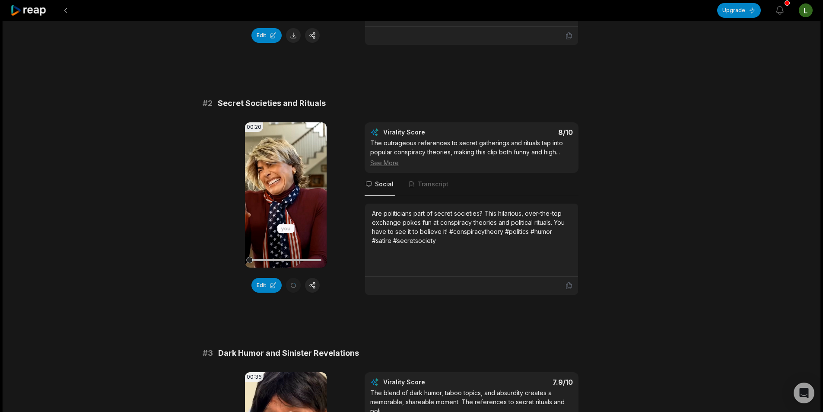
click at [291, 284] on div "Edit" at bounding box center [286, 285] width 82 height 15
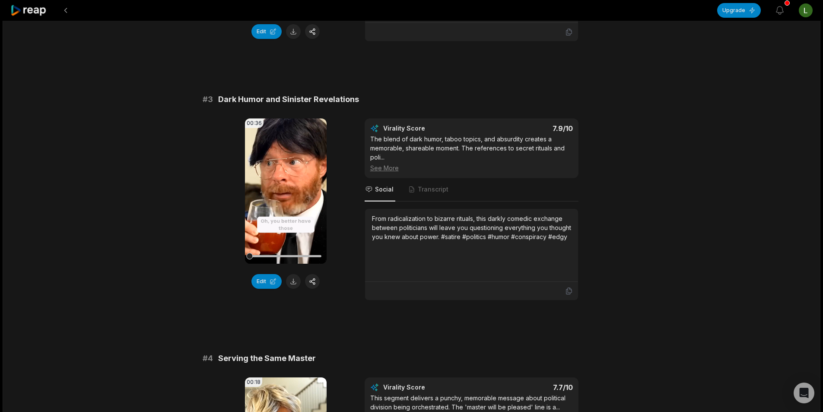
scroll to position [518, 0]
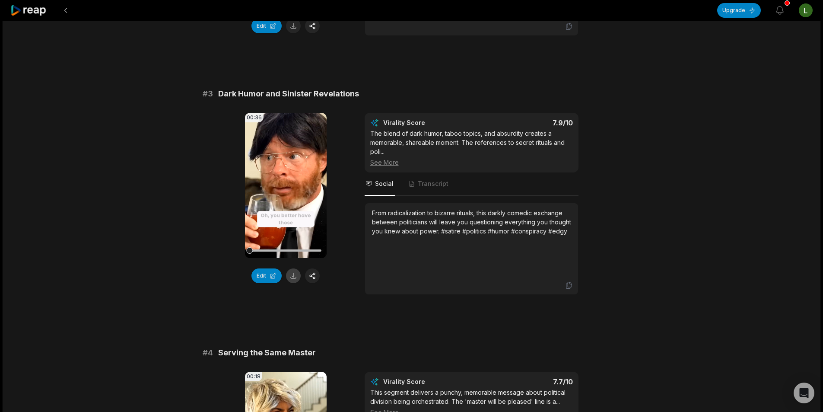
click at [293, 276] on button at bounding box center [293, 275] width 15 height 15
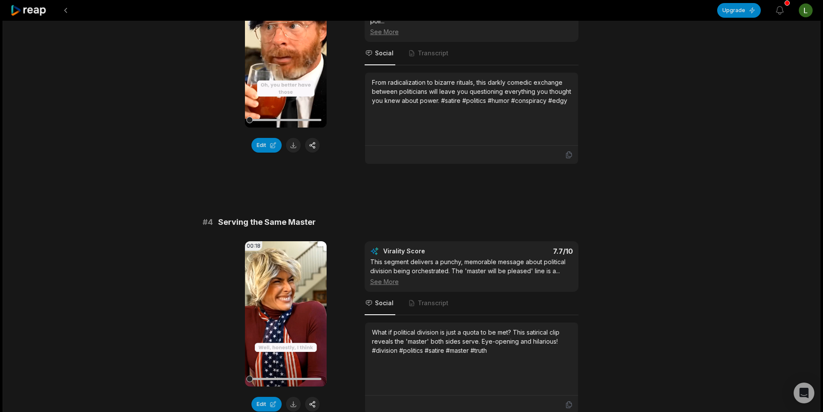
scroll to position [777, 0]
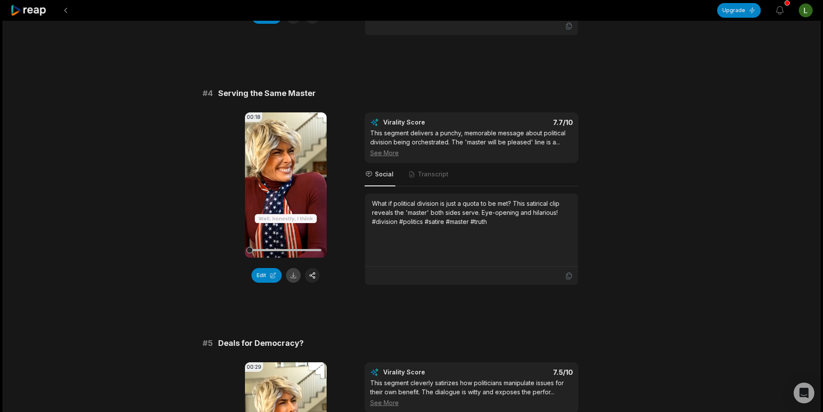
click at [292, 277] on button at bounding box center [293, 275] width 15 height 15
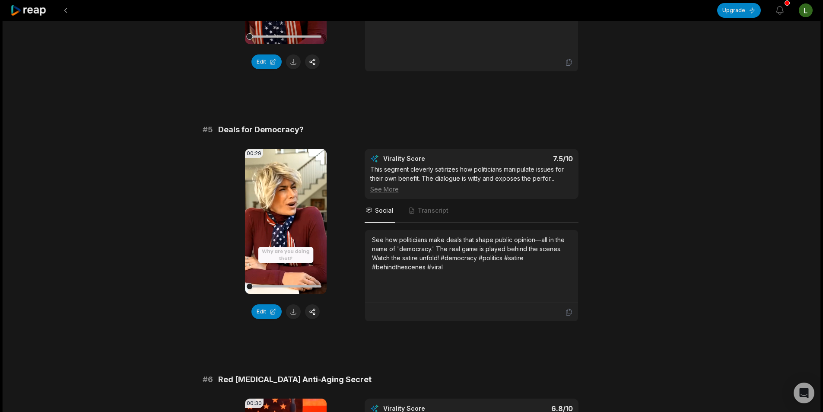
scroll to position [993, 0]
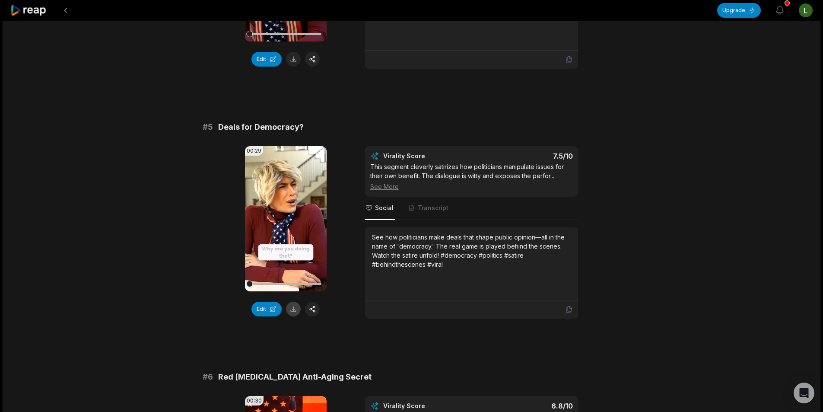
click at [292, 311] on button at bounding box center [293, 308] width 15 height 15
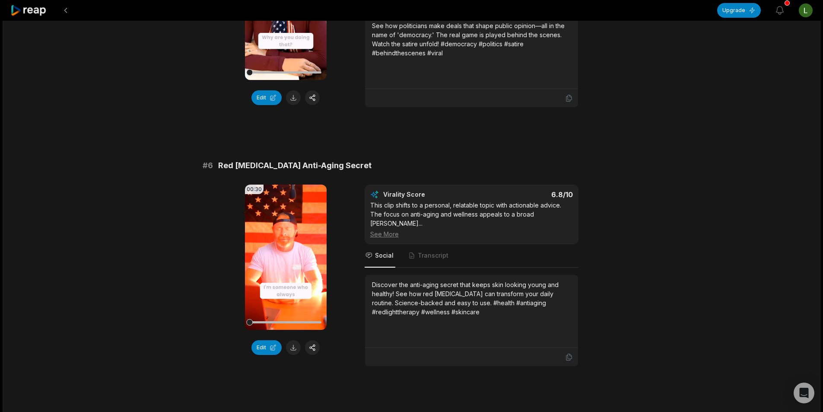
scroll to position [1215, 0]
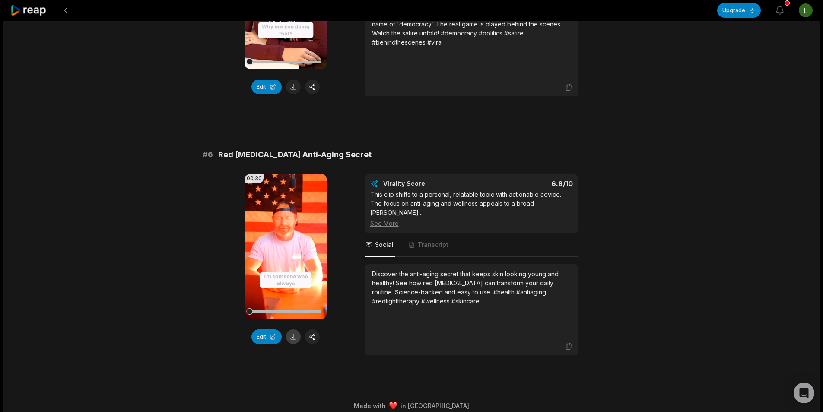
click at [292, 333] on button at bounding box center [293, 336] width 15 height 15
click at [64, 10] on button at bounding box center [66, 11] width 16 height 16
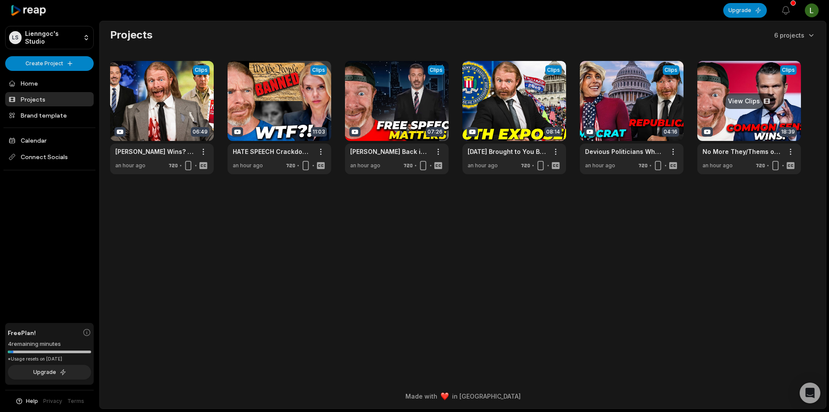
click at [737, 115] on link at bounding box center [750, 117] width 104 height 113
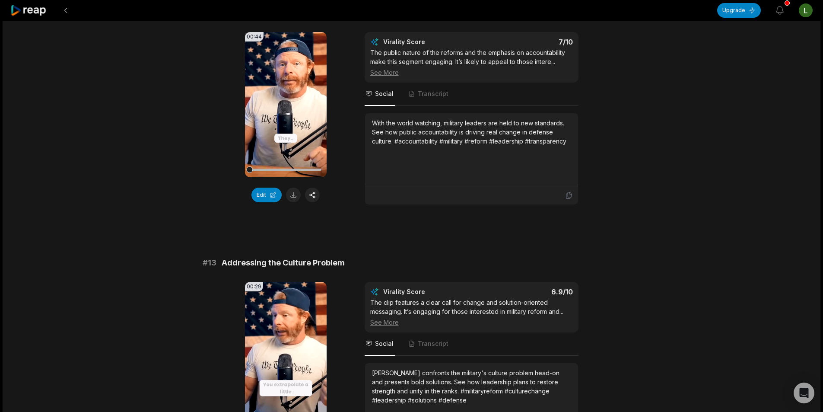
click at [296, 195] on button at bounding box center [293, 194] width 15 height 15
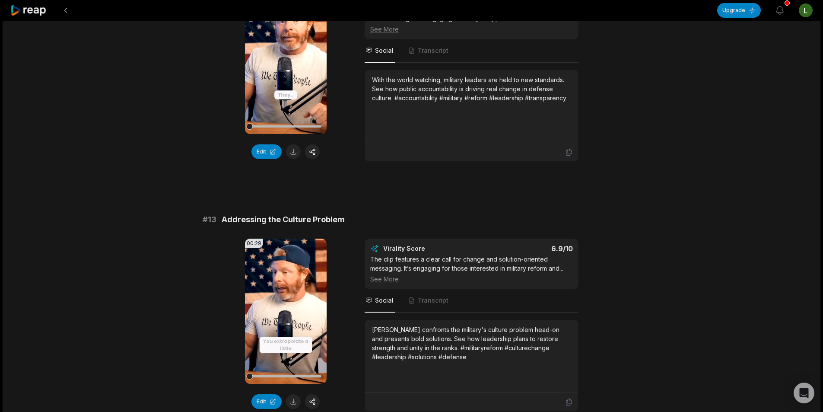
scroll to position [561, 0]
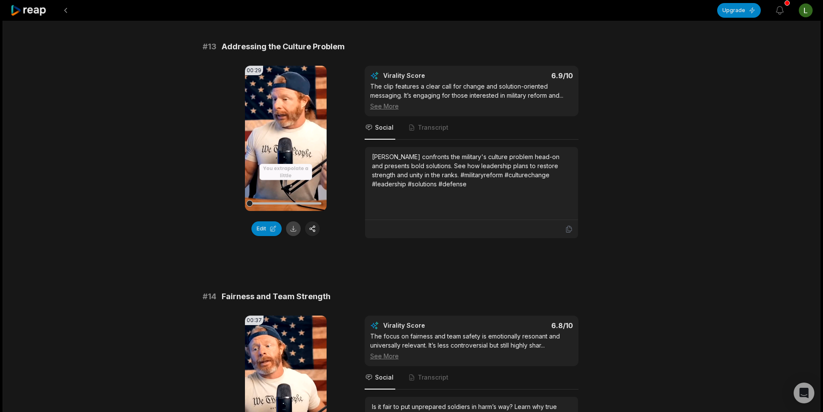
click at [292, 230] on button at bounding box center [293, 228] width 15 height 15
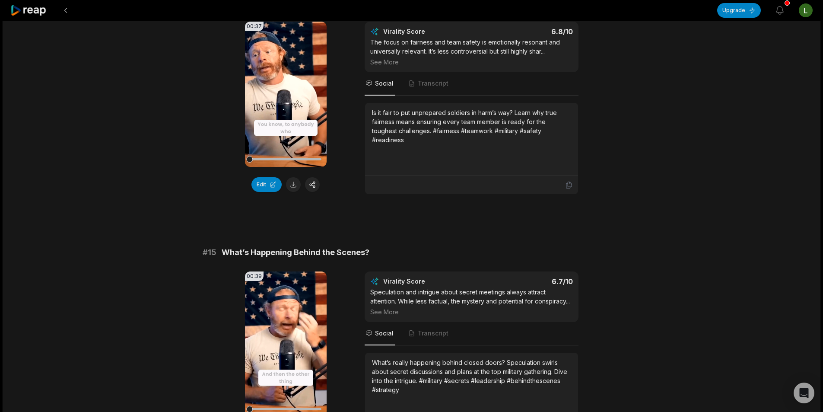
scroll to position [864, 0]
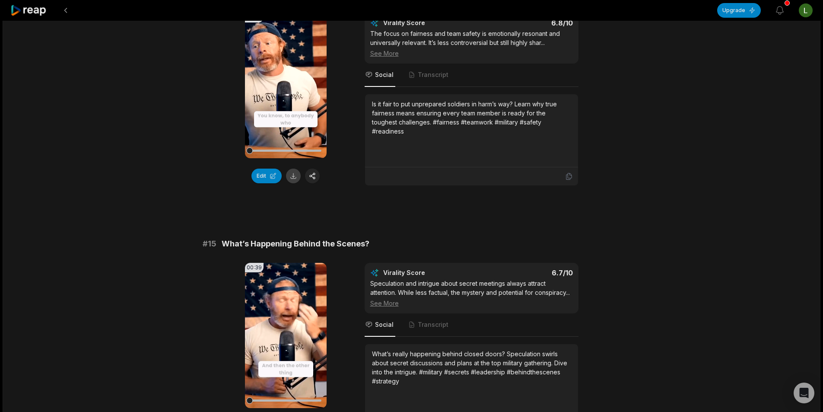
click at [292, 180] on button at bounding box center [293, 175] width 15 height 15
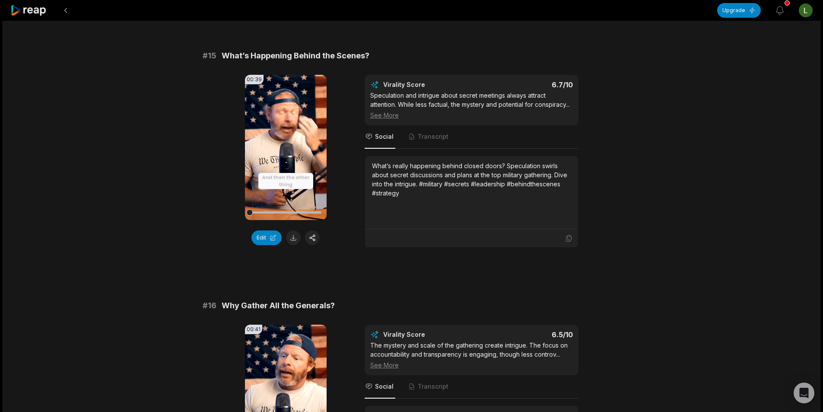
scroll to position [1123, 0]
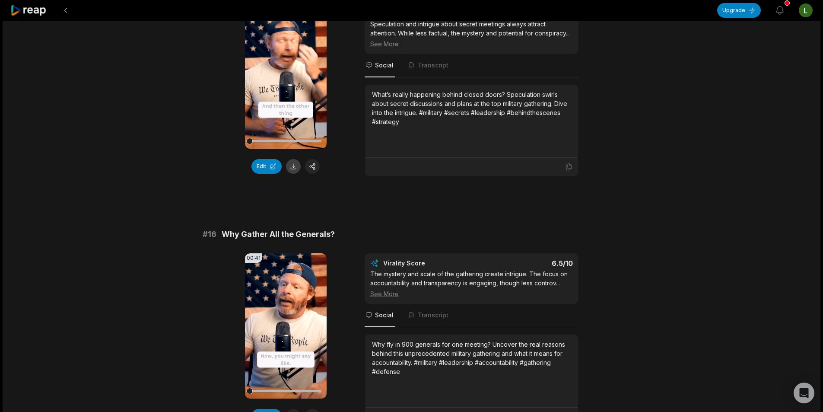
click at [295, 166] on button at bounding box center [293, 166] width 15 height 15
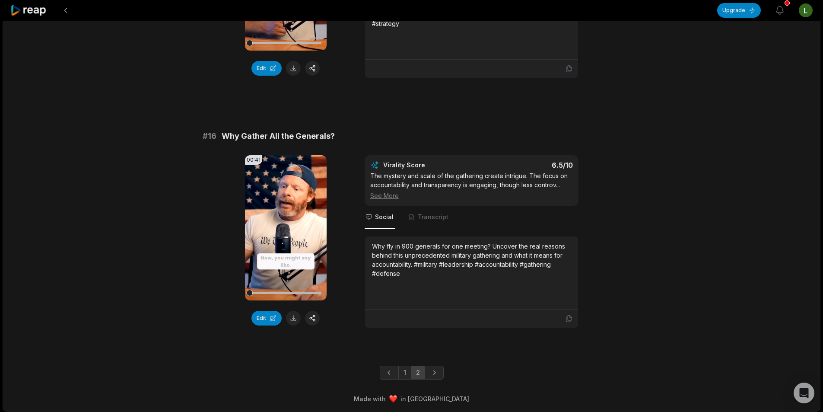
scroll to position [1223, 0]
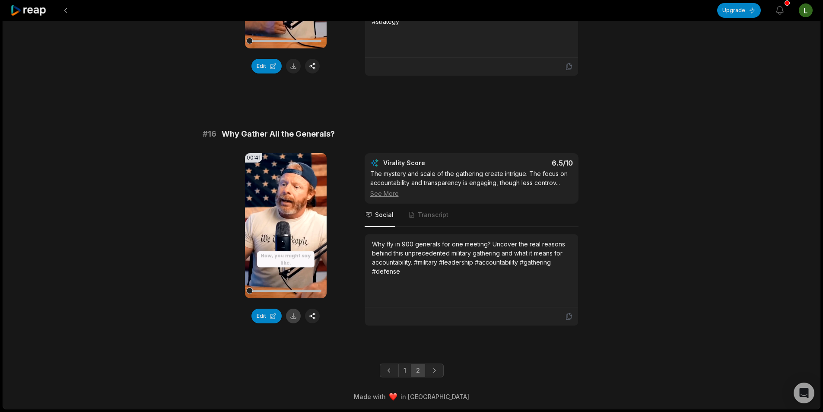
click at [297, 316] on button at bounding box center [293, 315] width 15 height 15
